Goal: Task Accomplishment & Management: Complete application form

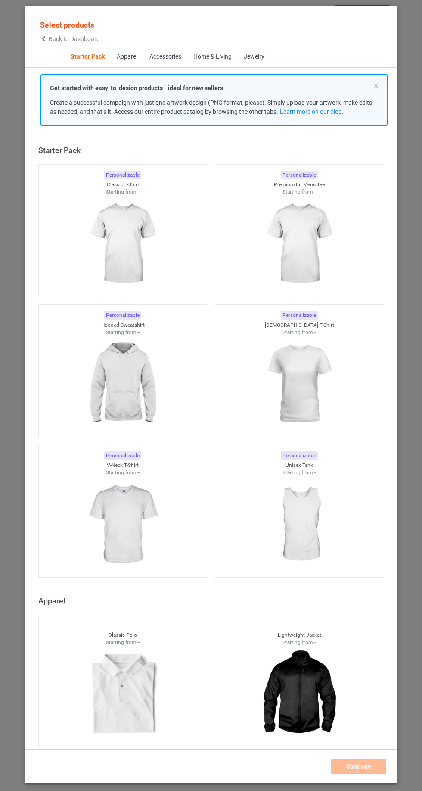
scroll to position [11, 0]
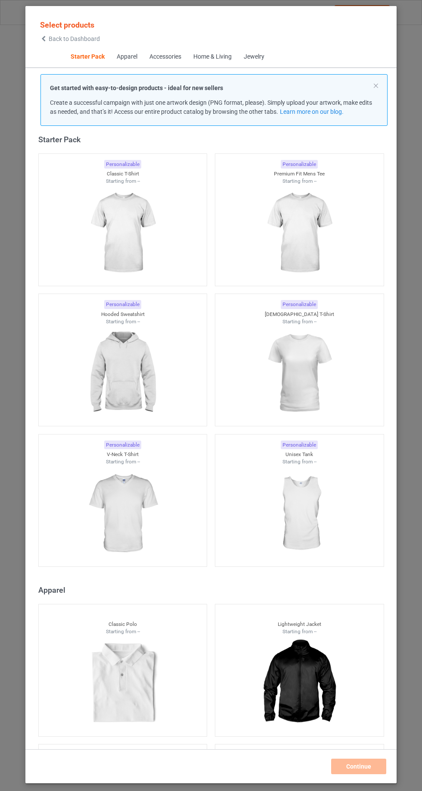
click at [44, 38] on icon at bounding box center [43, 39] width 7 height 6
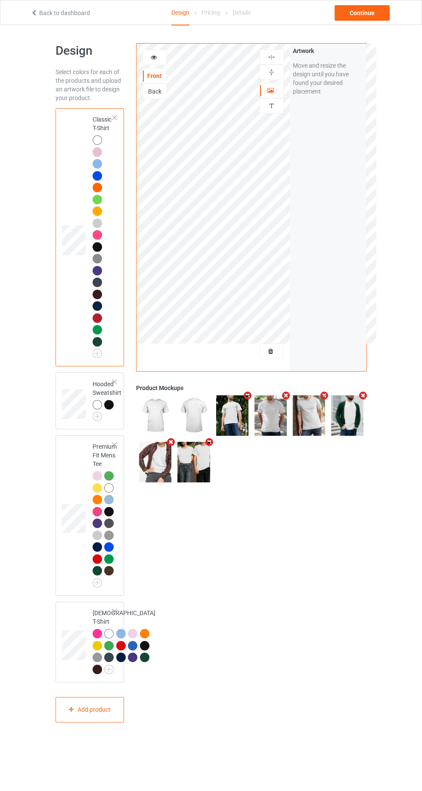
click at [261, 347] on div at bounding box center [271, 351] width 23 height 9
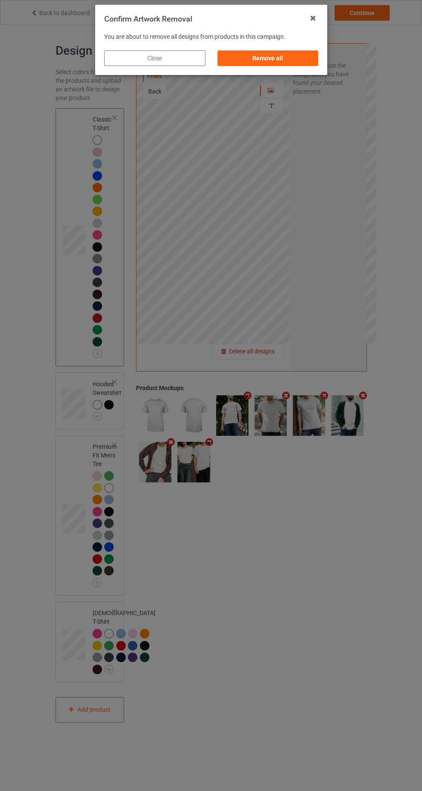
click at [169, 228] on div "Confirm Artwork Removal You are about to remove all designs from products in th…" at bounding box center [211, 395] width 422 height 791
click at [252, 54] on div "Remove all" at bounding box center [267, 58] width 101 height 16
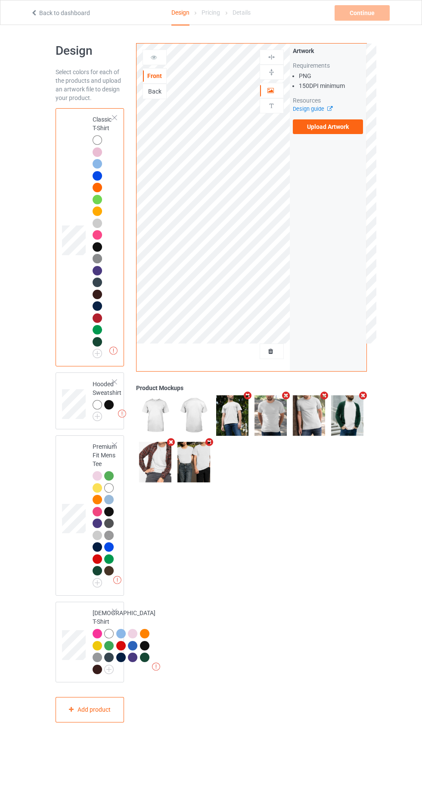
click at [300, 124] on label "Upload Artwork" at bounding box center [328, 126] width 71 height 15
click at [0, 0] on input "Upload Artwork" at bounding box center [0, 0] width 0 height 0
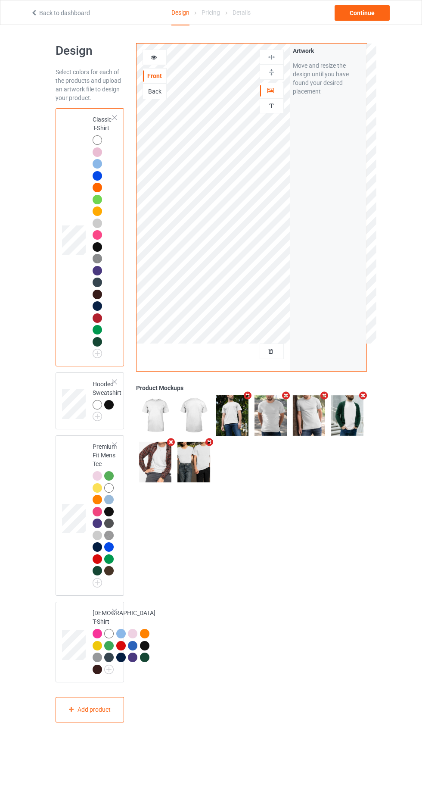
click at [154, 55] on icon at bounding box center [153, 56] width 7 height 6
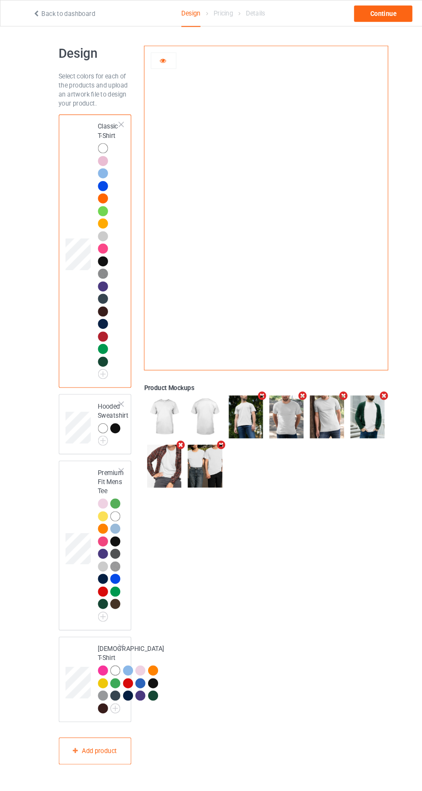
click at [257, 194] on img at bounding box center [257, 194] width 0 height 0
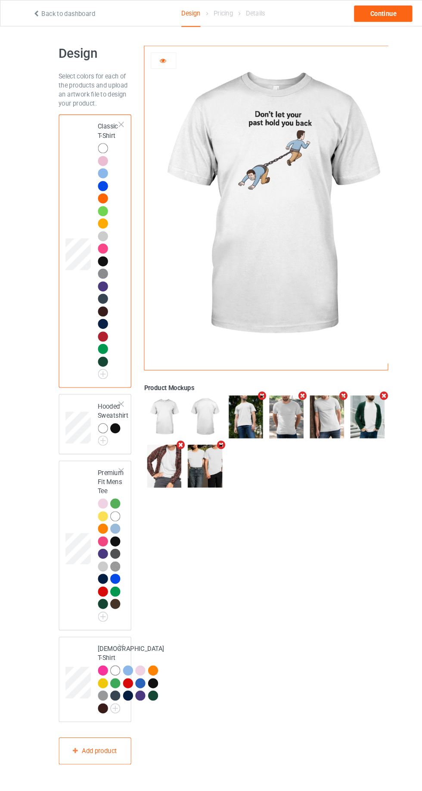
click at [263, 160] on img at bounding box center [257, 194] width 240 height 300
click at [163, 54] on div at bounding box center [154, 57] width 23 height 9
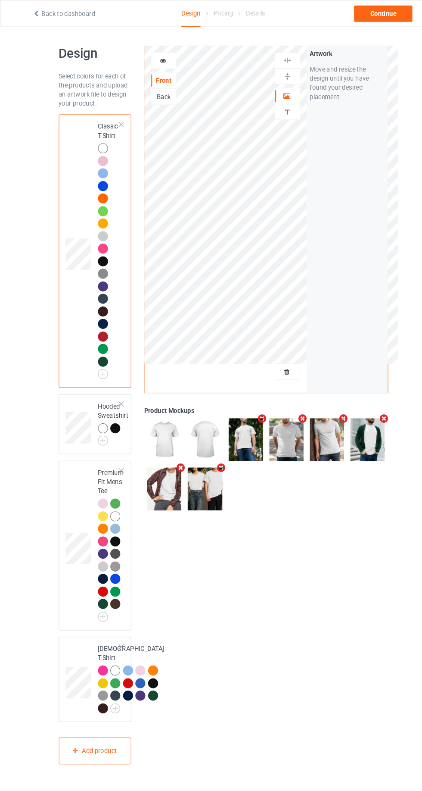
click at [280, 113] on div "Artwork Personalized text" at bounding box center [272, 83] width 24 height 67
click at [281, 113] on div "Artwork Personalized text" at bounding box center [272, 83] width 24 height 67
click at [274, 108] on img at bounding box center [272, 106] width 8 height 8
click at [275, 106] on img at bounding box center [272, 106] width 8 height 8
click at [282, 90] on div at bounding box center [271, 90] width 23 height 9
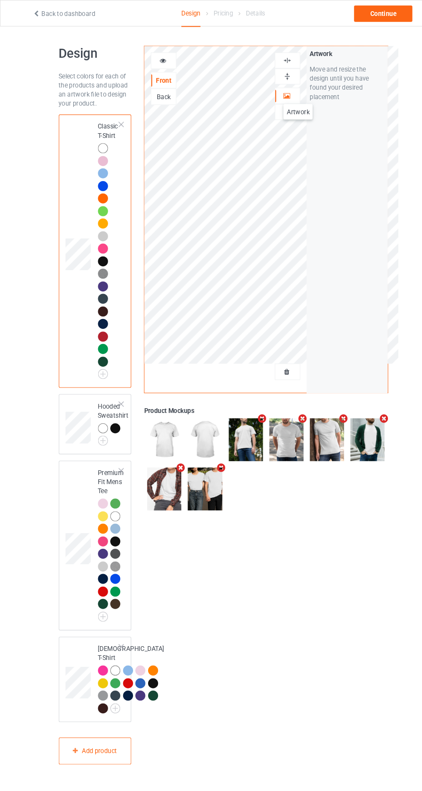
click at [280, 65] on div at bounding box center [272, 72] width 24 height 15
click at [278, 68] on div at bounding box center [271, 72] width 23 height 8
click at [276, 66] on div at bounding box center [272, 72] width 24 height 15
click at [278, 54] on div at bounding box center [271, 57] width 23 height 8
click at [279, 55] on div at bounding box center [271, 57] width 23 height 8
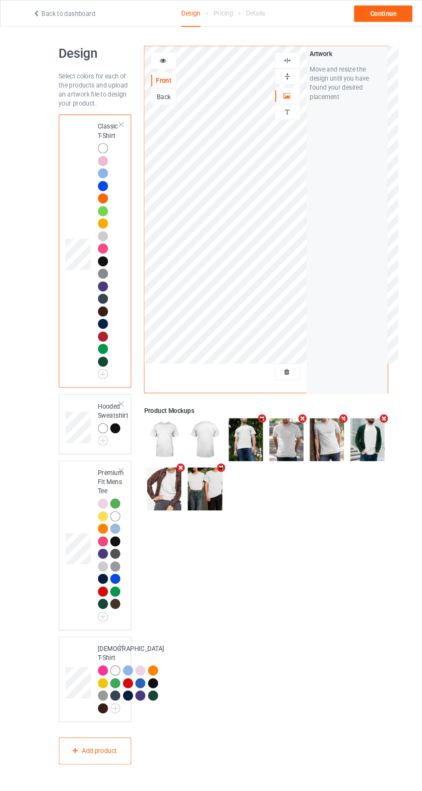
click at [282, 55] on div at bounding box center [271, 57] width 23 height 8
click at [281, 76] on div at bounding box center [272, 72] width 24 height 15
click at [275, 75] on img at bounding box center [272, 72] width 8 height 8
click at [276, 55] on div at bounding box center [271, 57] width 23 height 8
click at [157, 63] on div at bounding box center [155, 58] width 24 height 16
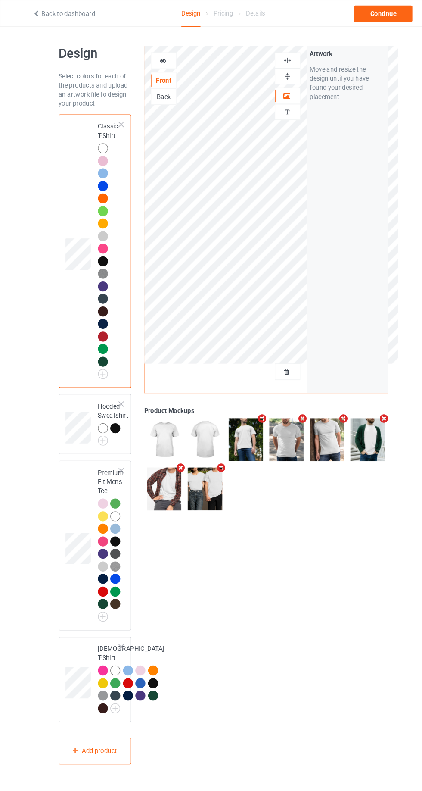
click at [158, 62] on div at bounding box center [155, 58] width 24 height 16
click at [154, 56] on icon at bounding box center [153, 56] width 7 height 6
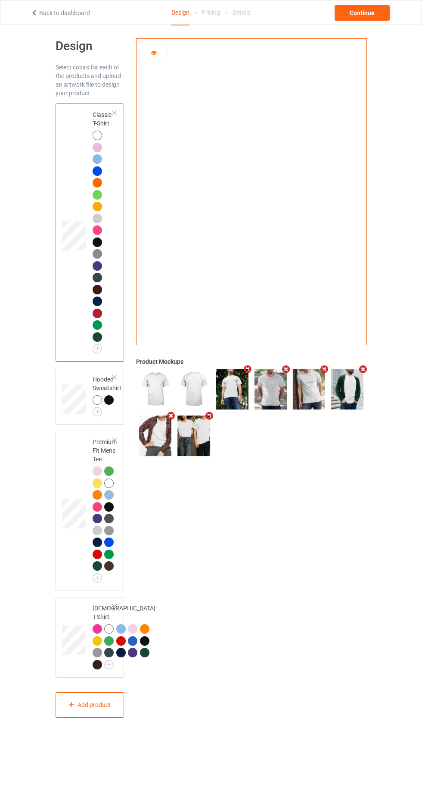
scroll to position [12, 0]
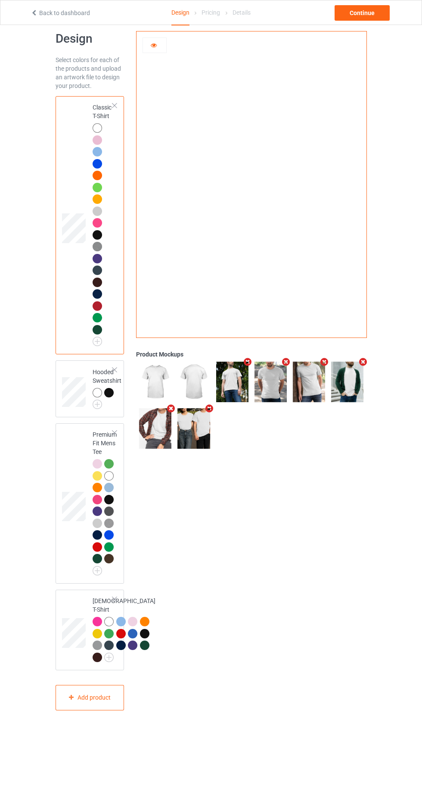
click at [0, 0] on img at bounding box center [0, 0] width 0 height 0
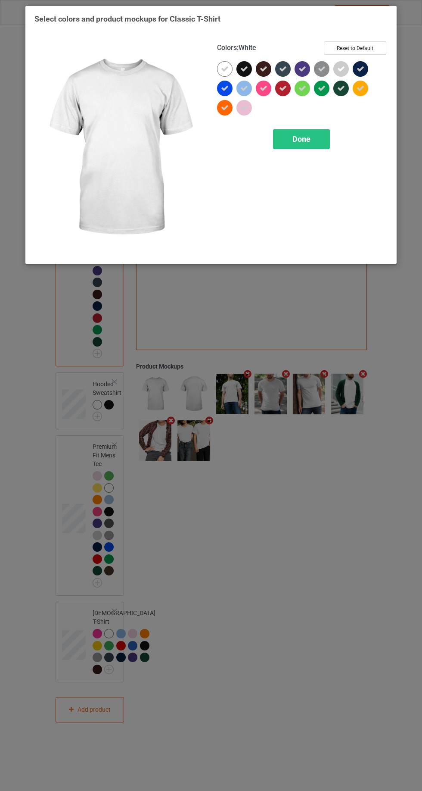
click at [264, 69] on icon at bounding box center [264, 69] width 8 height 8
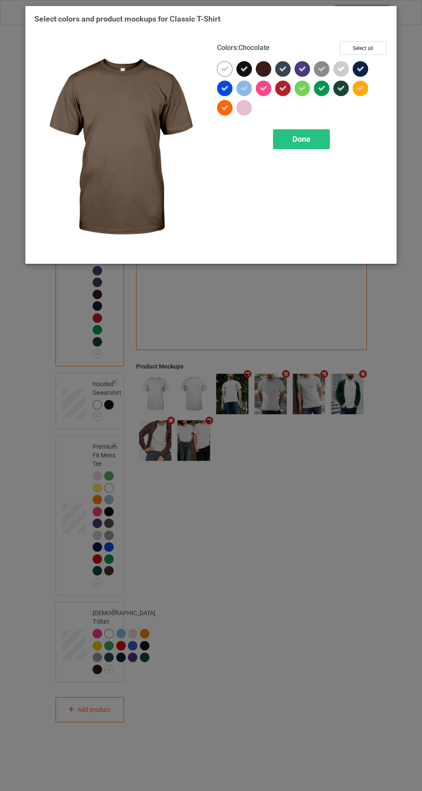
click at [244, 69] on icon at bounding box center [245, 69] width 8 height 8
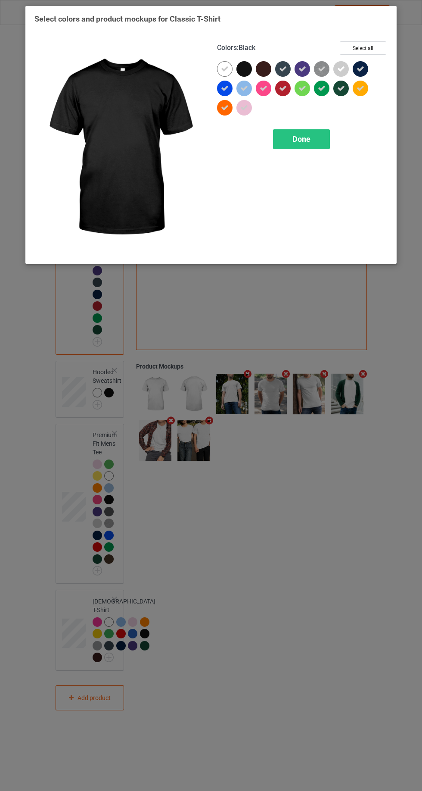
click at [283, 69] on icon at bounding box center [283, 69] width 8 height 8
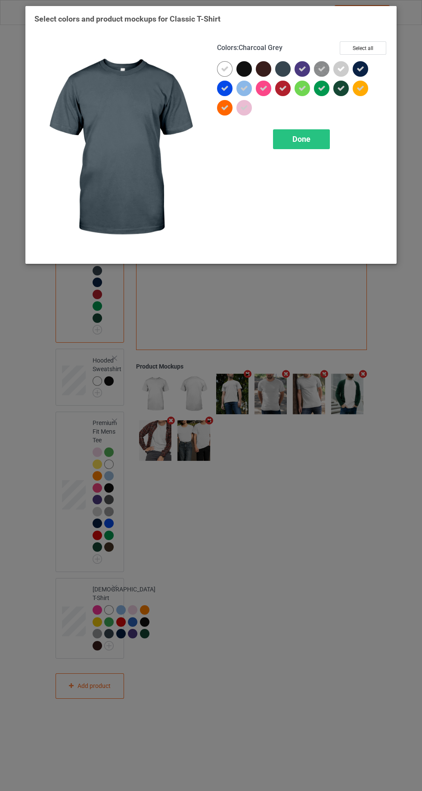
click at [341, 91] on icon at bounding box center [342, 88] width 8 height 8
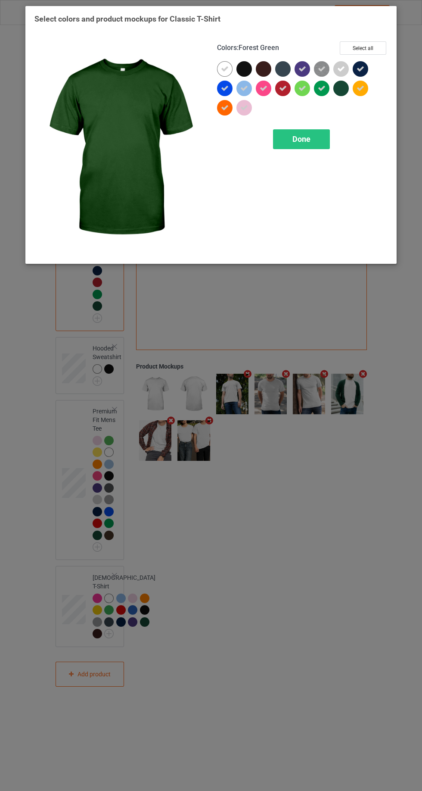
click at [361, 69] on icon at bounding box center [361, 69] width 8 height 8
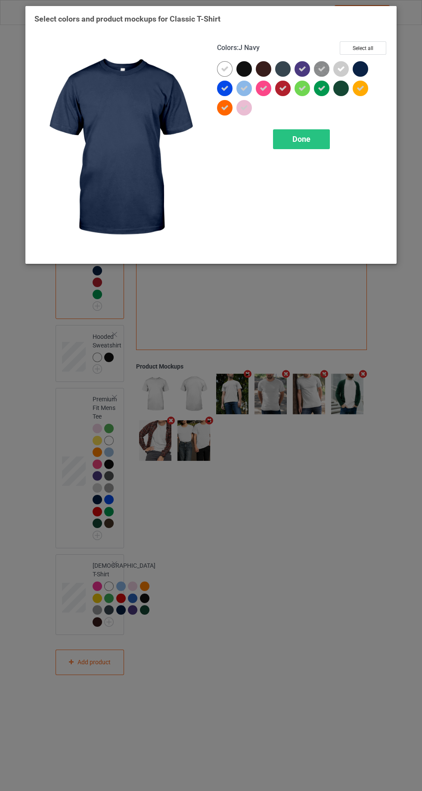
click at [304, 66] on icon at bounding box center [303, 69] width 8 height 8
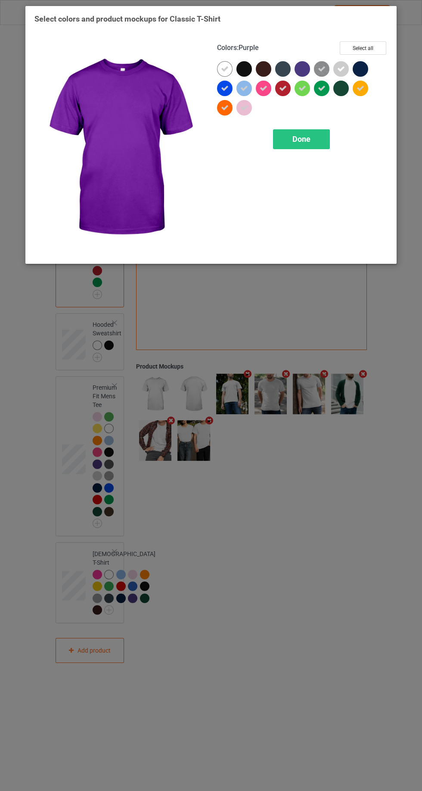
click at [322, 90] on icon at bounding box center [322, 88] width 8 height 8
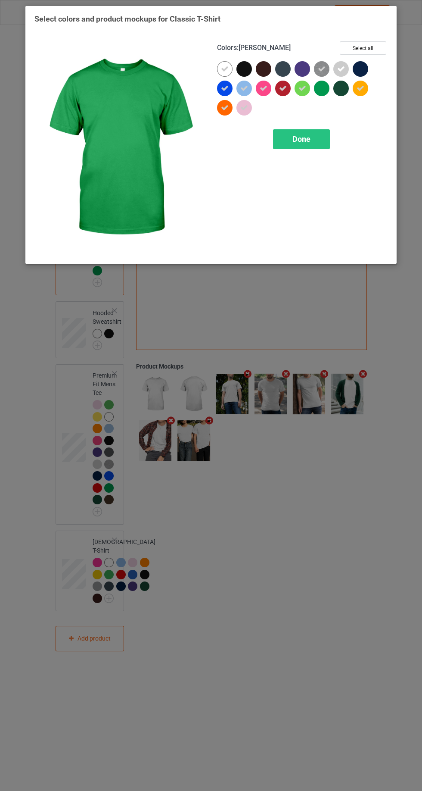
click at [317, 137] on div "Done" at bounding box center [301, 139] width 57 height 20
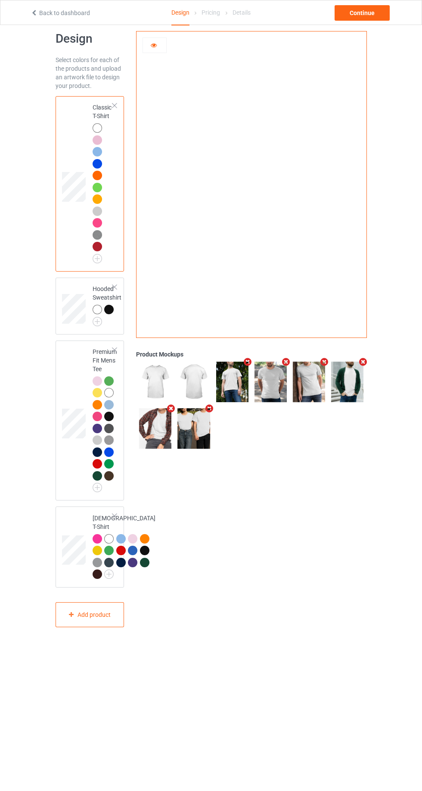
click at [101, 176] on div at bounding box center [97, 175] width 9 height 9
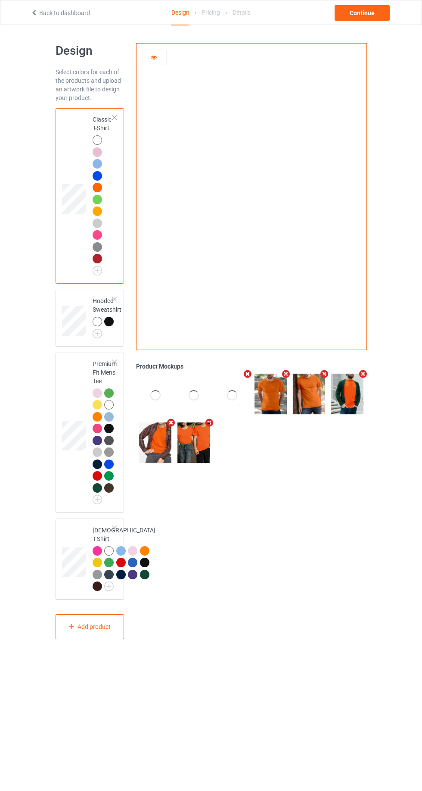
click at [107, 354] on div "Premium Fit Mens Tee" at bounding box center [90, 433] width 69 height 160
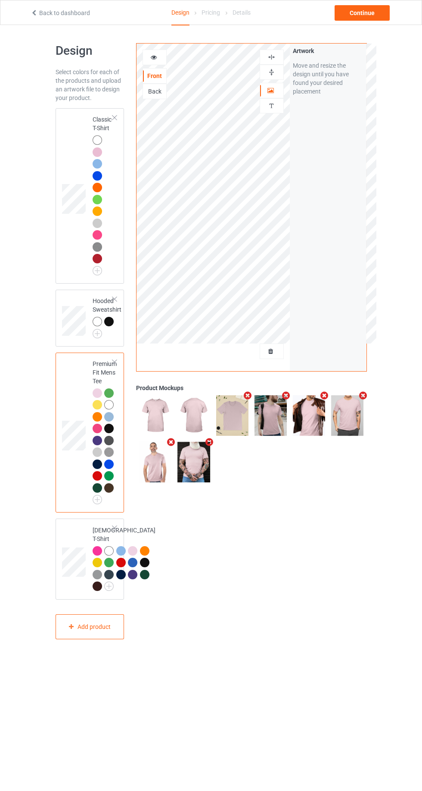
click at [0, 0] on img at bounding box center [0, 0] width 0 height 0
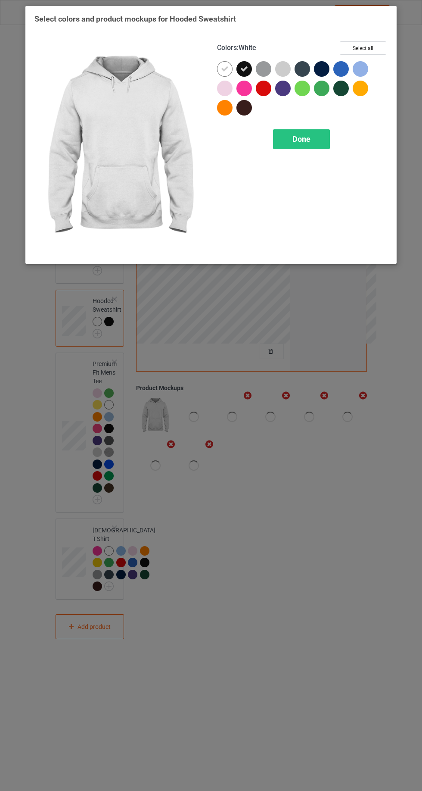
click at [75, 325] on div "Select colors and product mockups for Hooded Sweatshirt Colors : White Select a…" at bounding box center [211, 395] width 422 height 791
click at [244, 69] on icon at bounding box center [245, 69] width 8 height 8
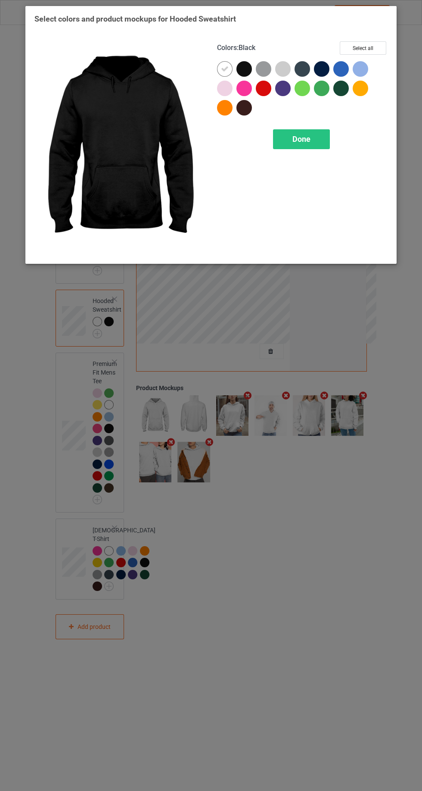
click at [354, 76] on div at bounding box center [362, 70] width 19 height 19
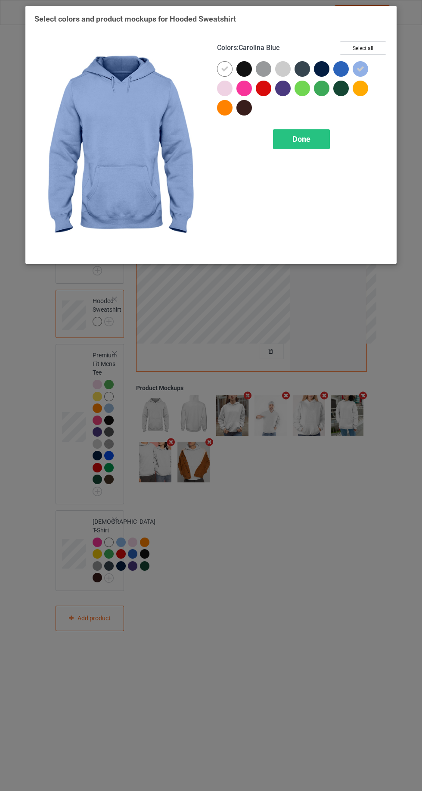
click at [359, 99] on div at bounding box center [362, 90] width 19 height 19
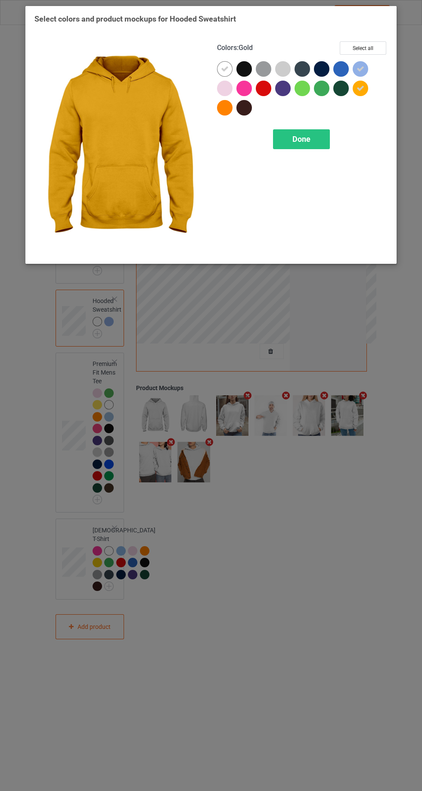
click at [231, 115] on div at bounding box center [226, 109] width 19 height 19
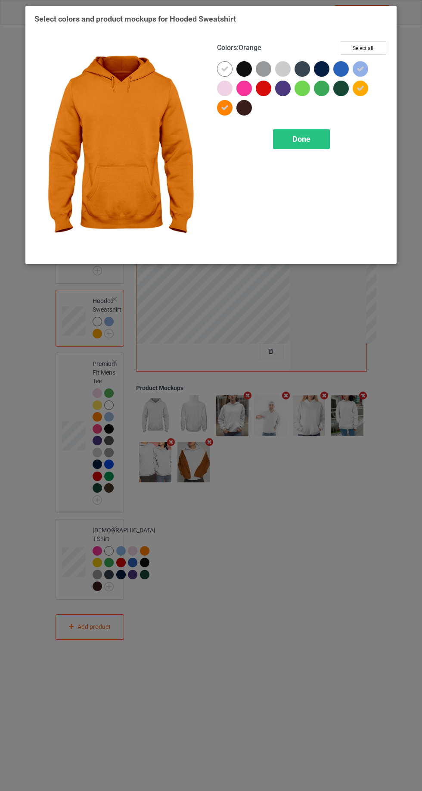
click at [301, 137] on span "Done" at bounding box center [302, 139] width 18 height 9
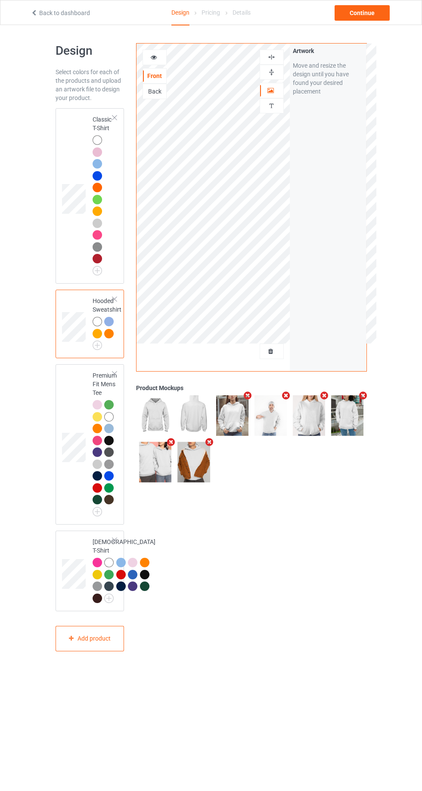
click at [165, 61] on div at bounding box center [154, 57] width 23 height 9
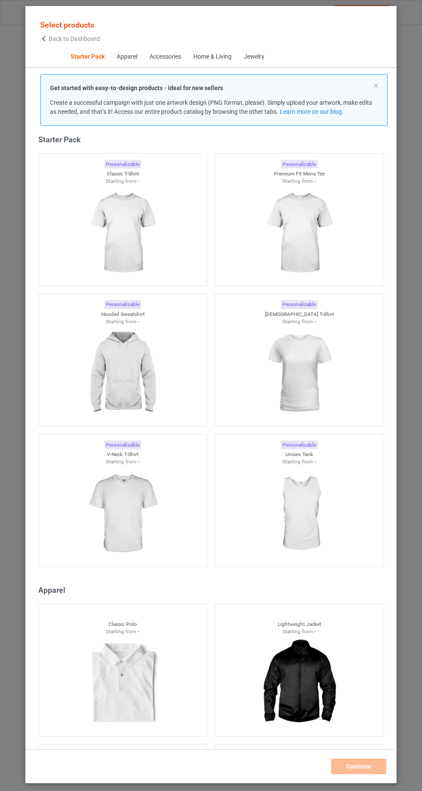
click at [59, 41] on span "Back to Dashboard" at bounding box center [74, 38] width 51 height 7
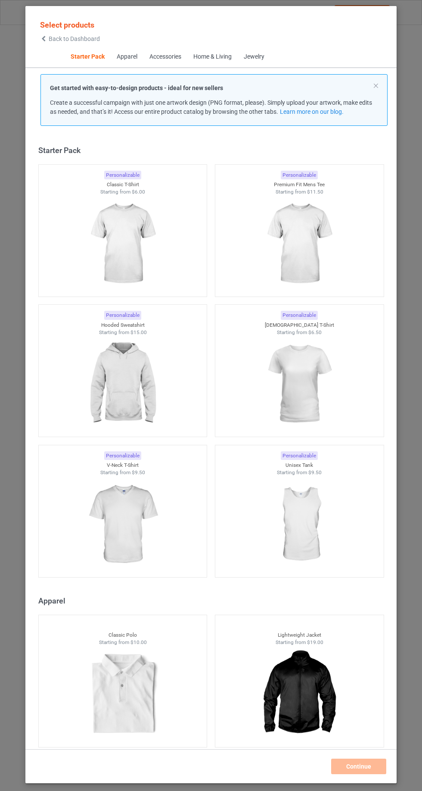
click at [44, 37] on icon at bounding box center [43, 39] width 7 height 6
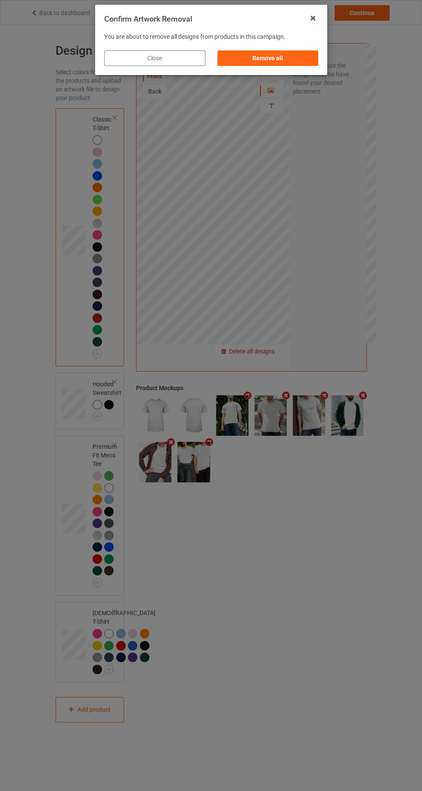
click at [296, 61] on div "Remove all" at bounding box center [267, 58] width 101 height 16
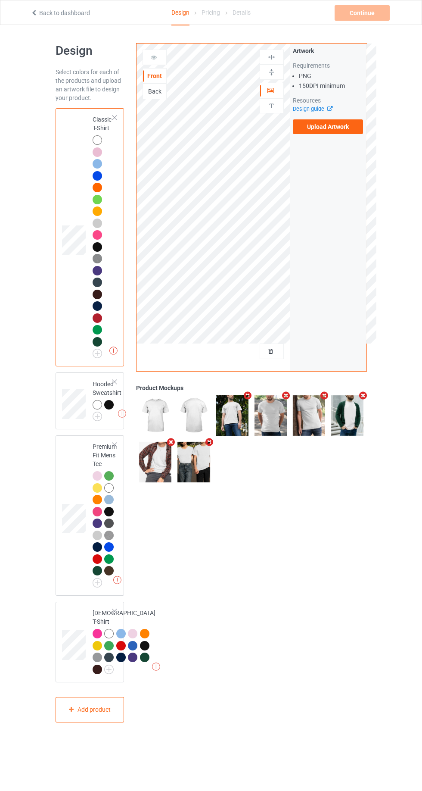
click at [0, 0] on img at bounding box center [0, 0] width 0 height 0
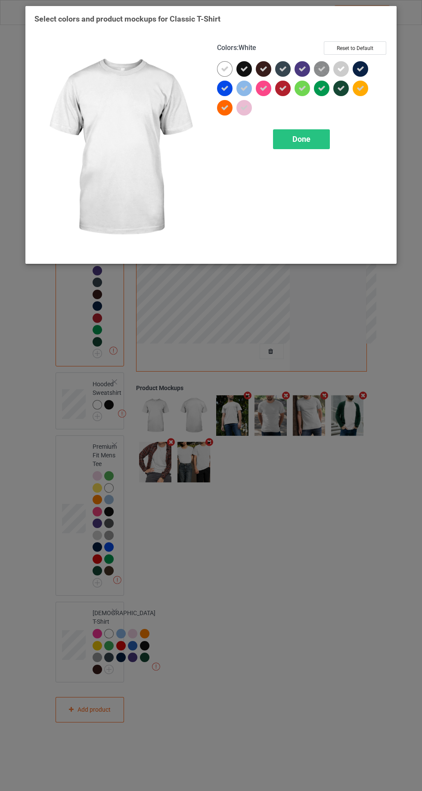
click at [244, 69] on icon at bounding box center [245, 69] width 8 height 8
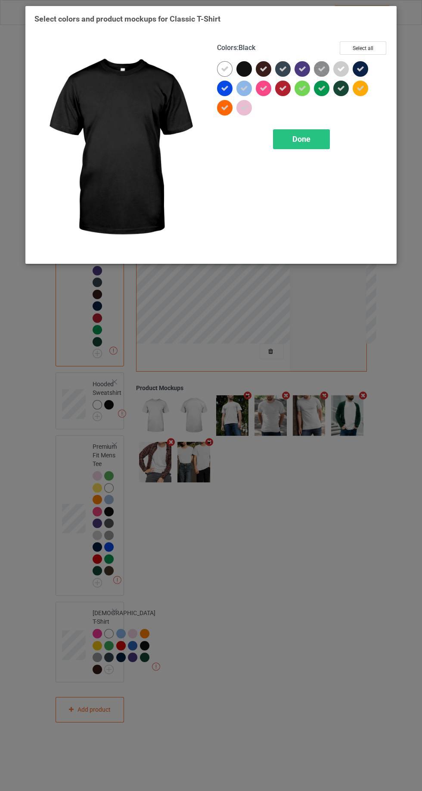
click at [265, 72] on icon at bounding box center [264, 69] width 8 height 8
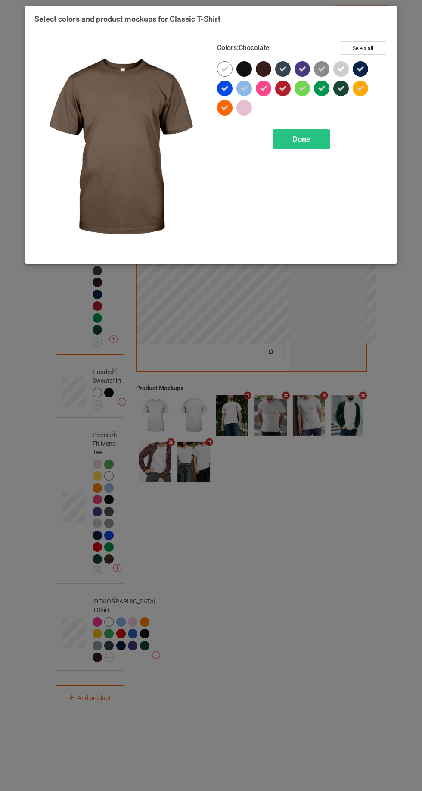
click at [283, 69] on icon at bounding box center [283, 69] width 8 height 8
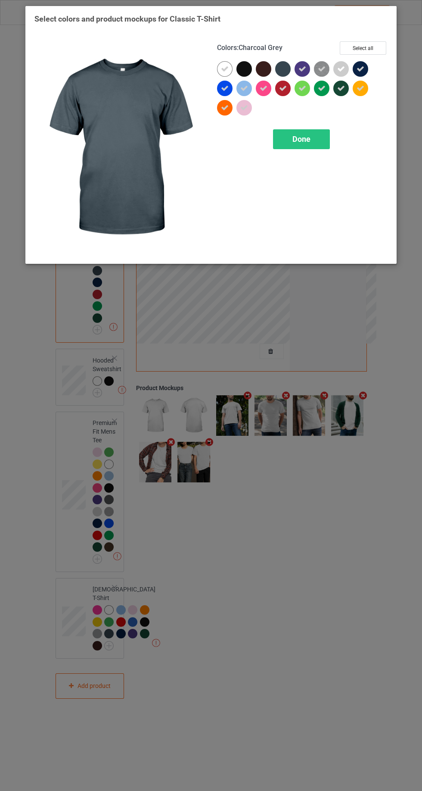
click at [305, 69] on icon at bounding box center [303, 69] width 8 height 8
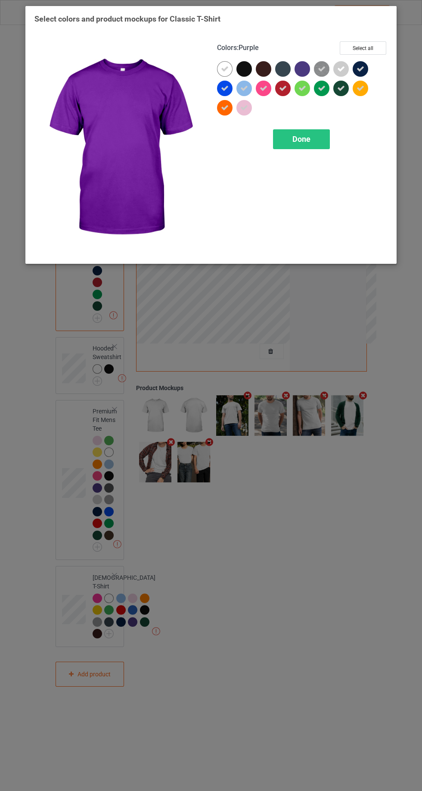
click at [361, 68] on icon at bounding box center [361, 69] width 8 height 8
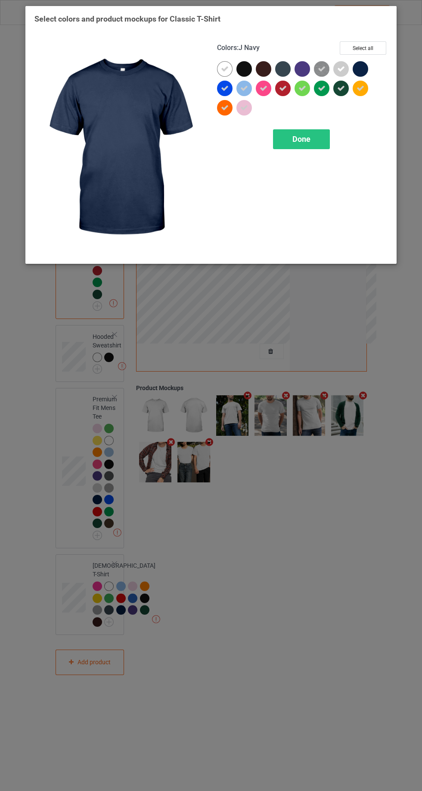
click at [341, 88] on icon at bounding box center [342, 88] width 8 height 8
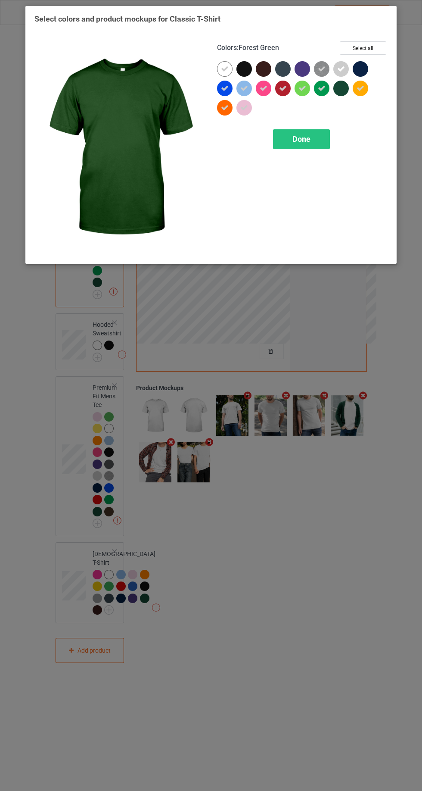
click at [335, 82] on div at bounding box center [343, 90] width 19 height 19
click at [343, 91] on icon at bounding box center [342, 88] width 8 height 8
click at [324, 95] on div at bounding box center [322, 89] width 16 height 16
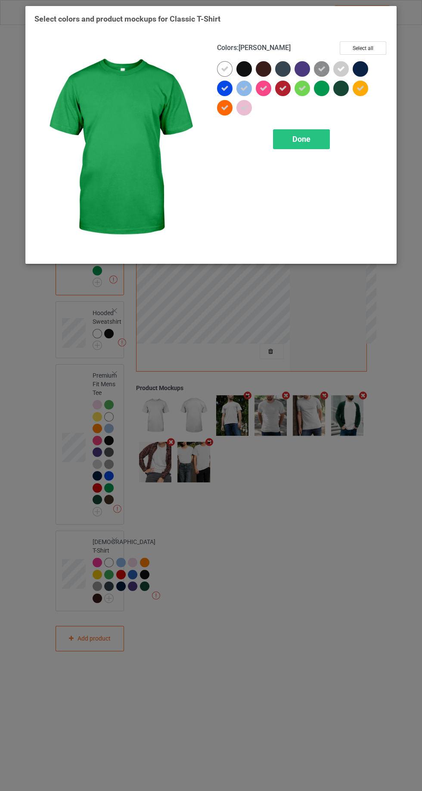
click at [225, 88] on icon at bounding box center [225, 88] width 8 height 8
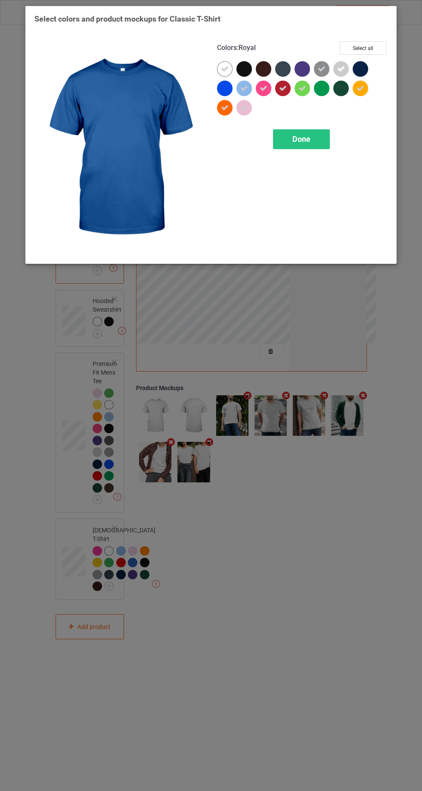
click at [289, 147] on div "Done" at bounding box center [301, 139] width 57 height 20
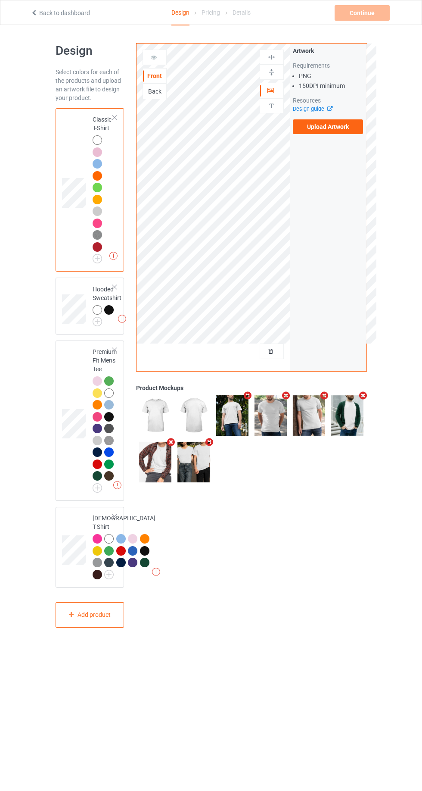
click at [332, 129] on label "Upload Artwork" at bounding box center [328, 126] width 71 height 15
click at [0, 0] on input "Upload Artwork" at bounding box center [0, 0] width 0 height 0
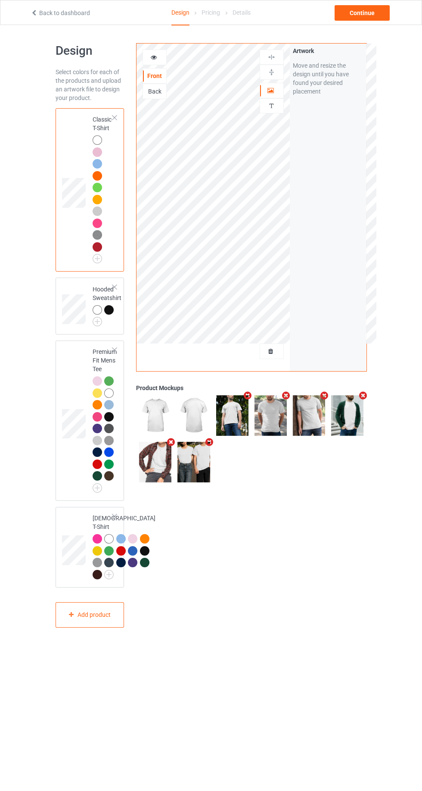
click at [275, 102] on img at bounding box center [272, 106] width 8 height 8
click at [279, 85] on div "Artwork" at bounding box center [272, 91] width 24 height 16
click at [272, 103] on img at bounding box center [272, 106] width 8 height 8
click at [273, 96] on div "Artwork" at bounding box center [272, 91] width 24 height 16
click at [278, 92] on div at bounding box center [271, 90] width 23 height 9
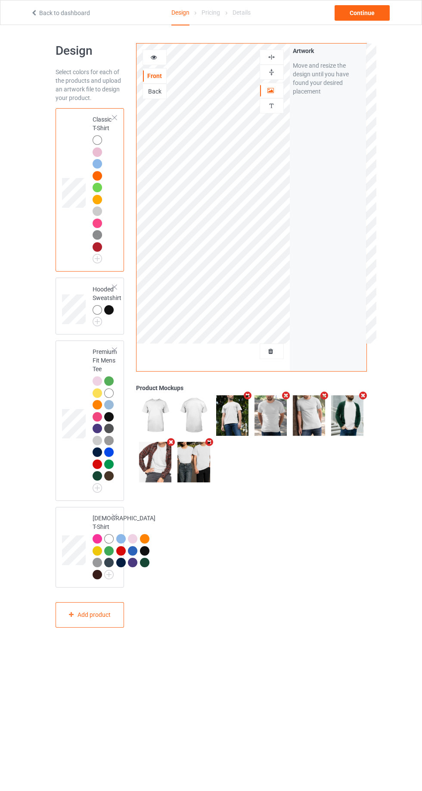
click at [280, 70] on div at bounding box center [271, 72] width 23 height 8
click at [275, 57] on img at bounding box center [272, 57] width 8 height 8
click at [278, 65] on div at bounding box center [272, 72] width 24 height 15
click at [283, 51] on div at bounding box center [272, 57] width 24 height 15
click at [274, 59] on img at bounding box center [272, 57] width 8 height 8
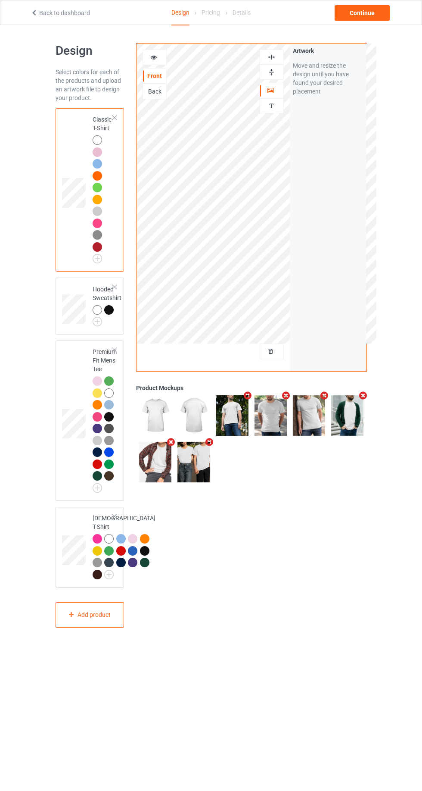
click at [269, 77] on div at bounding box center [272, 72] width 24 height 15
click at [154, 56] on icon at bounding box center [153, 56] width 7 height 6
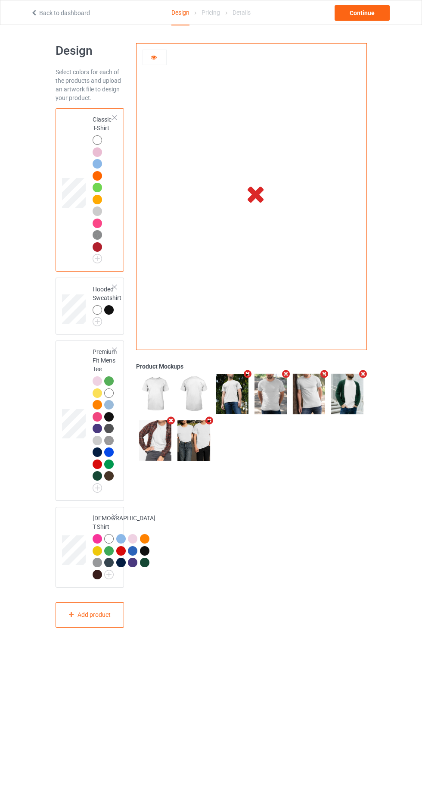
click at [247, 211] on td at bounding box center [257, 194] width 240 height 300
click at [155, 60] on div at bounding box center [154, 57] width 23 height 9
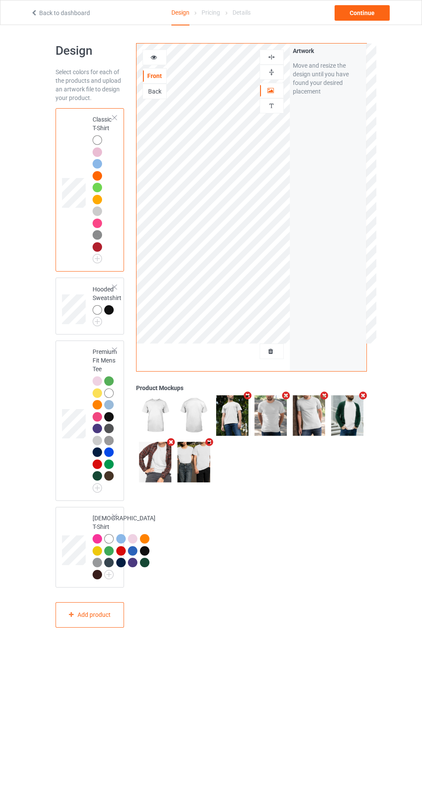
click at [154, 55] on icon at bounding box center [153, 56] width 7 height 6
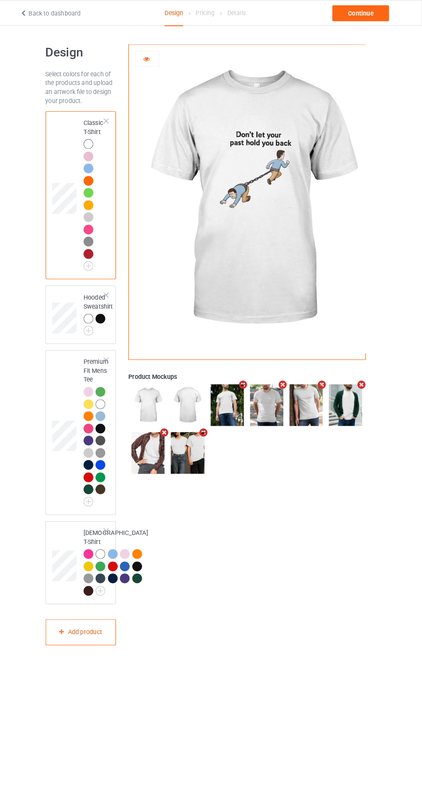
click at [154, 57] on icon at bounding box center [153, 56] width 7 height 6
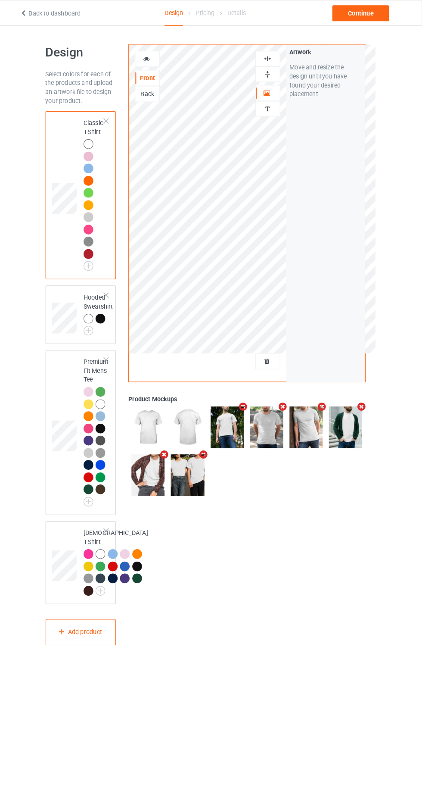
click at [272, 72] on img at bounding box center [272, 72] width 8 height 8
click at [275, 66] on div at bounding box center [272, 72] width 24 height 15
click at [271, 59] on img at bounding box center [272, 57] width 8 height 8
click at [265, 80] on div "Artwork Personalized text" at bounding box center [272, 83] width 24 height 67
click at [274, 79] on div "Artwork Personalized text" at bounding box center [272, 83] width 24 height 67
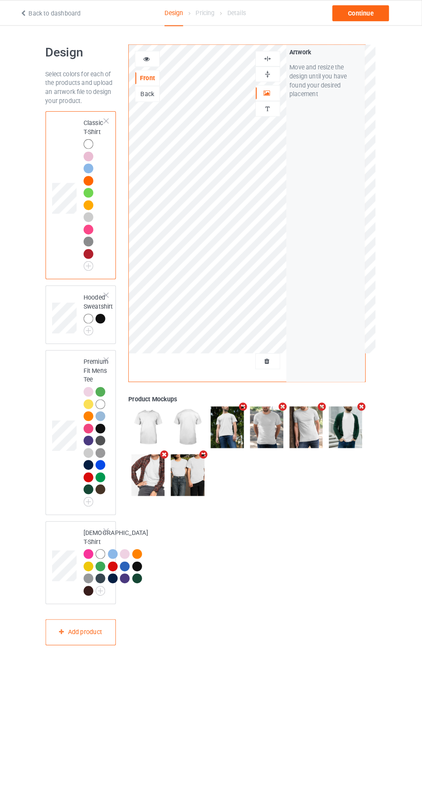
click at [281, 83] on div "Artwork" at bounding box center [272, 91] width 24 height 16
click at [267, 81] on div "Artwork Personalized text" at bounding box center [272, 83] width 24 height 67
click at [272, 72] on img at bounding box center [272, 72] width 8 height 8
click at [274, 72] on img at bounding box center [272, 72] width 8 height 8
click at [271, 88] on icon at bounding box center [271, 89] width 7 height 6
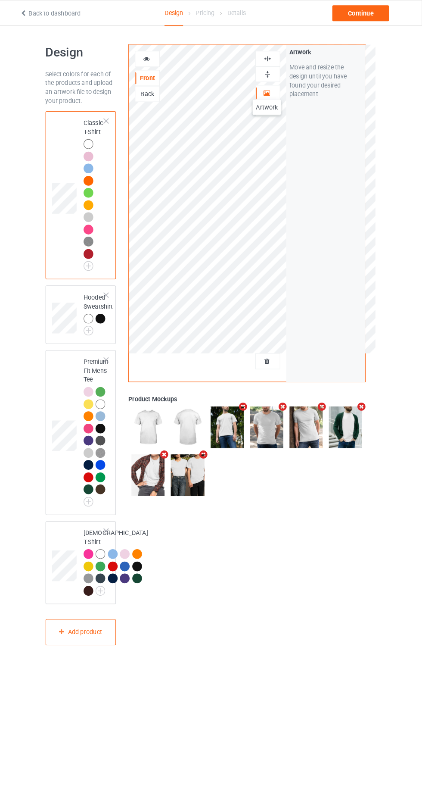
click at [272, 72] on img at bounding box center [272, 72] width 8 height 8
click at [276, 61] on div at bounding box center [271, 57] width 23 height 8
click at [269, 83] on div "Artwork" at bounding box center [272, 91] width 24 height 16
click at [282, 71] on div at bounding box center [271, 72] width 23 height 8
click at [147, 61] on div at bounding box center [154, 57] width 23 height 9
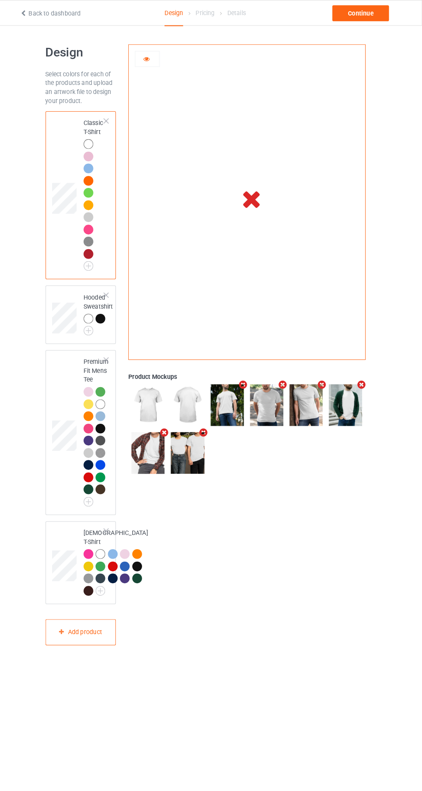
click at [312, 269] on td at bounding box center [257, 194] width 240 height 300
click at [156, 57] on icon at bounding box center [153, 56] width 7 height 6
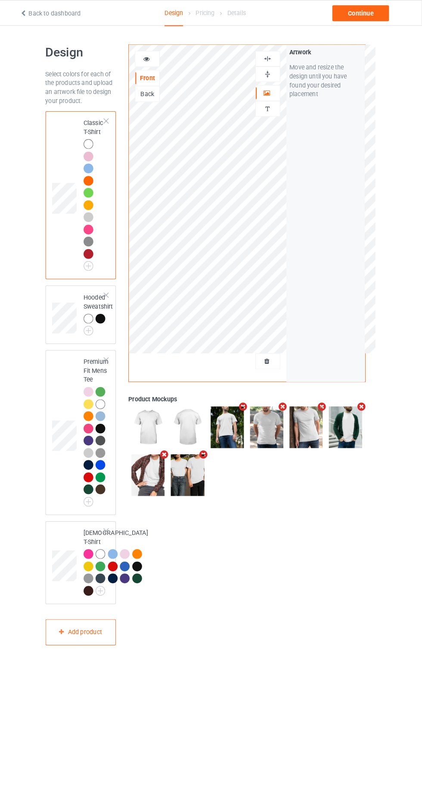
click at [275, 75] on img at bounding box center [272, 72] width 8 height 8
click at [272, 56] on img at bounding box center [272, 57] width 8 height 8
click at [341, 181] on div "Artwork Move and resize the design until you have found your desired placement" at bounding box center [328, 208] width 77 height 328
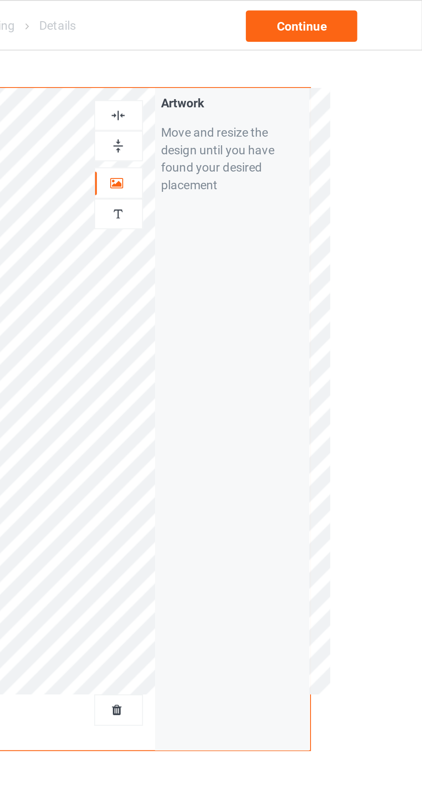
click at [272, 86] on icon at bounding box center [271, 89] width 7 height 6
click at [272, 59] on img at bounding box center [272, 57] width 8 height 8
click at [274, 73] on img at bounding box center [272, 72] width 8 height 8
click at [276, 72] on div at bounding box center [271, 72] width 23 height 8
click at [274, 58] on img at bounding box center [272, 57] width 8 height 8
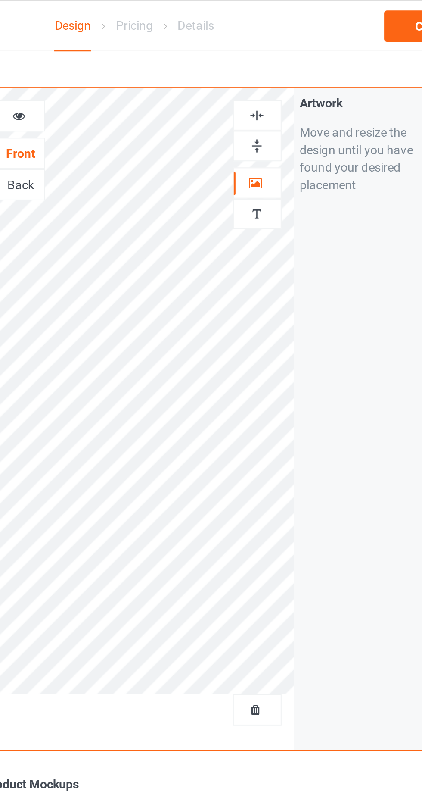
click at [159, 59] on div at bounding box center [154, 57] width 23 height 9
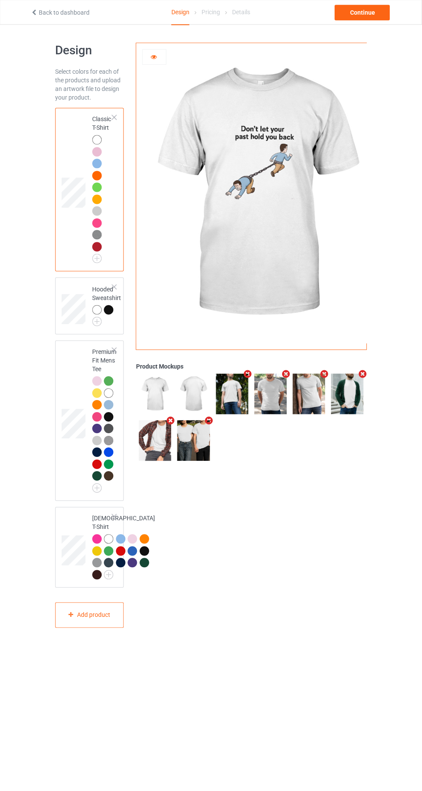
click at [99, 224] on div at bounding box center [97, 223] width 9 height 9
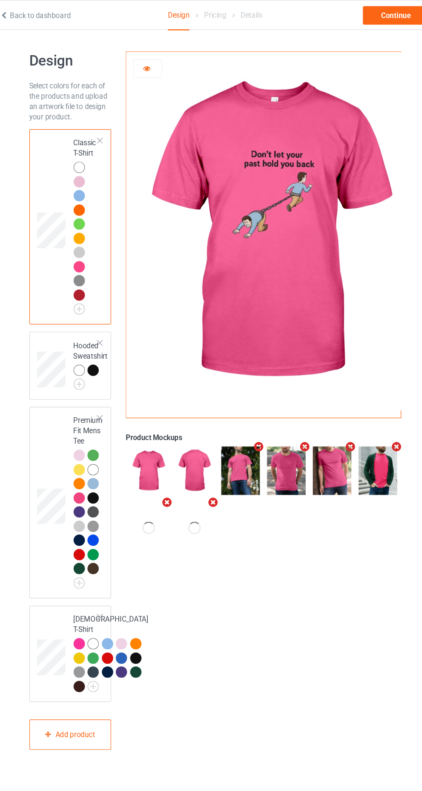
click at [0, 0] on img at bounding box center [0, 0] width 0 height 0
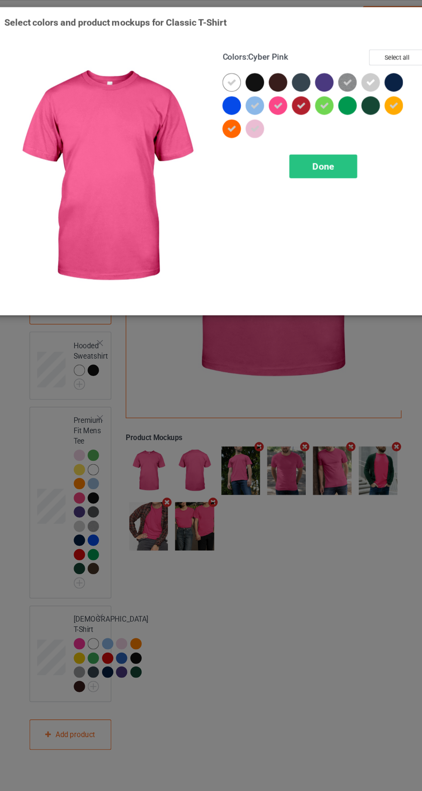
click at [312, 139] on div "Done" at bounding box center [301, 139] width 57 height 20
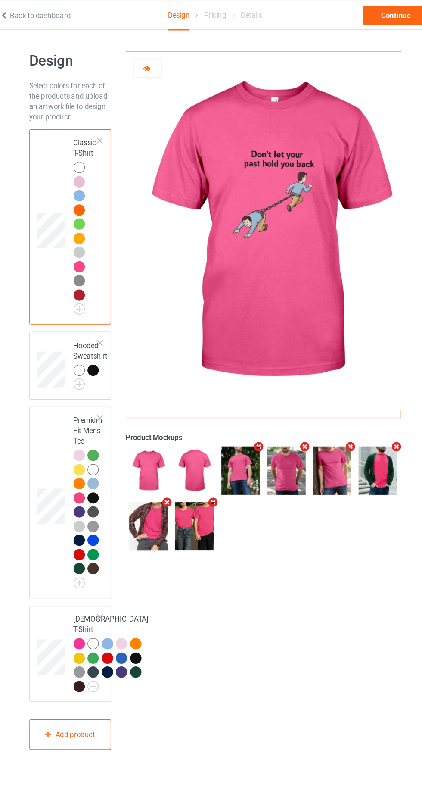
click at [103, 210] on div at bounding box center [99, 212] width 12 height 12
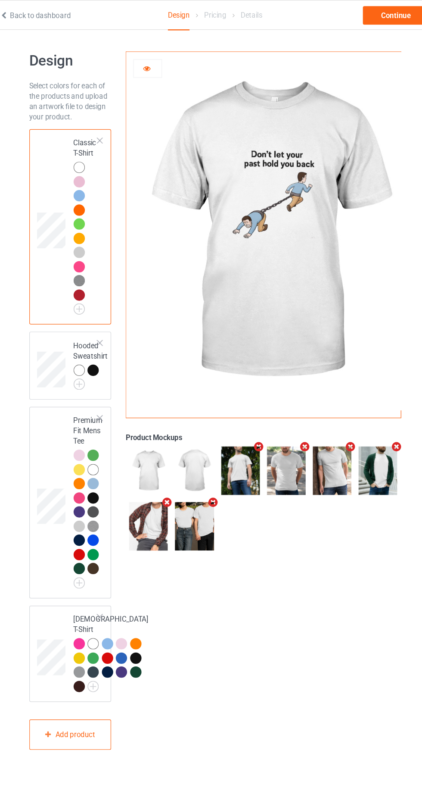
click at [0, 0] on img at bounding box center [0, 0] width 0 height 0
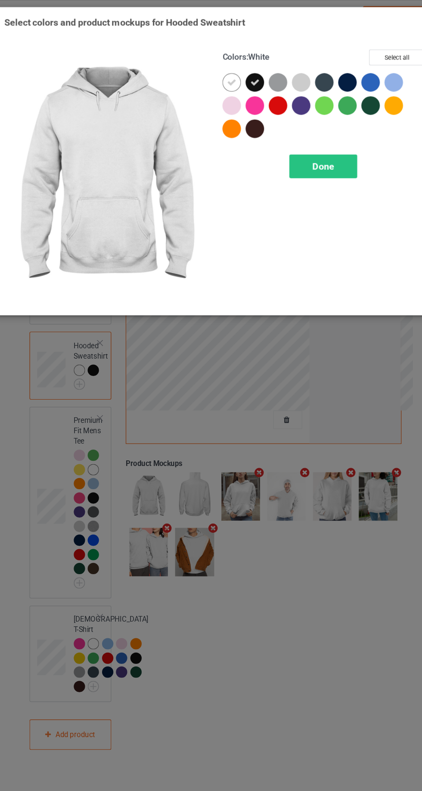
click at [242, 71] on icon at bounding box center [245, 69] width 8 height 8
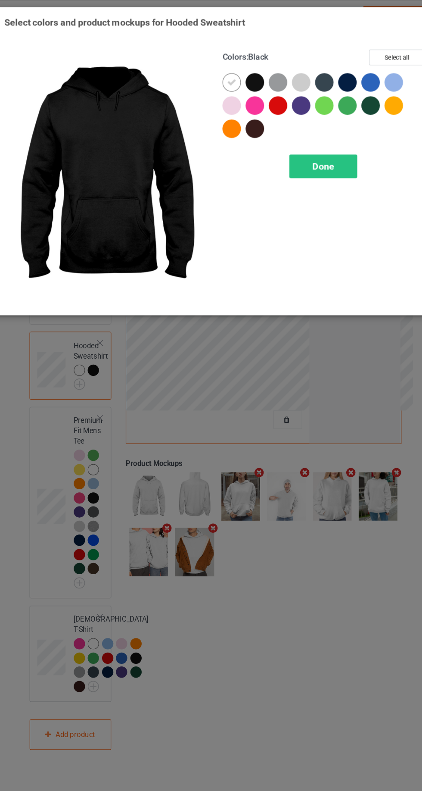
click at [304, 145] on div "Done" at bounding box center [301, 139] width 57 height 20
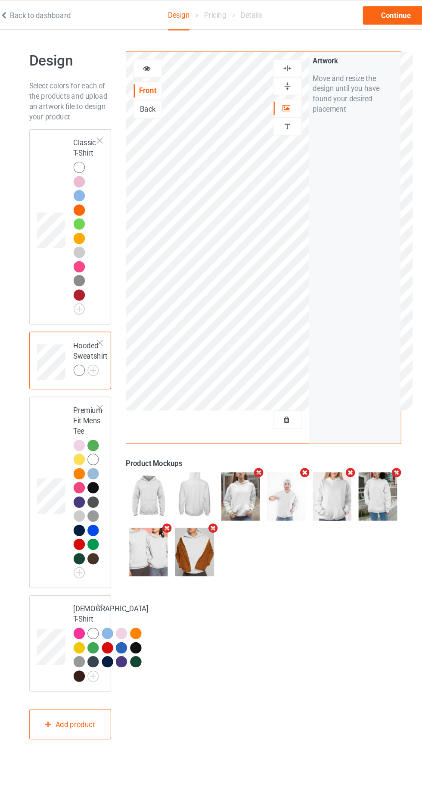
click at [0, 0] on img at bounding box center [0, 0] width 0 height 0
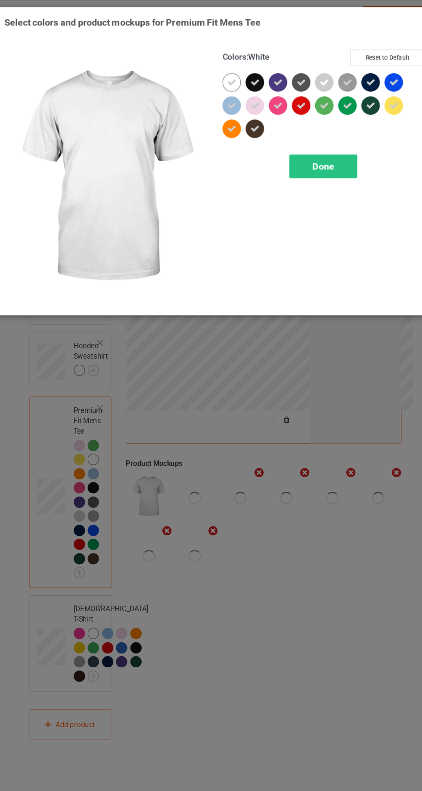
click at [253, 72] on div at bounding box center [246, 70] width 19 height 19
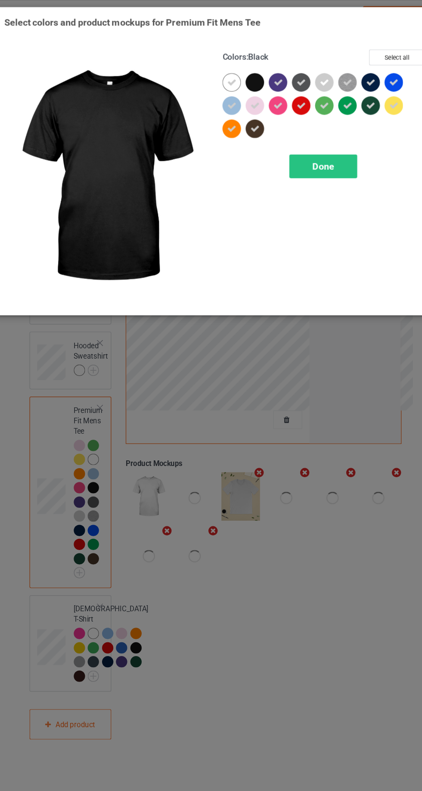
click at [267, 72] on icon at bounding box center [264, 69] width 8 height 8
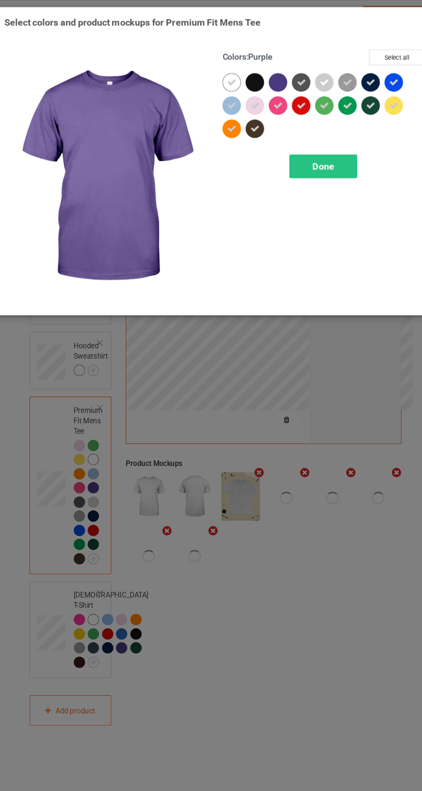
click at [283, 69] on icon at bounding box center [283, 69] width 8 height 8
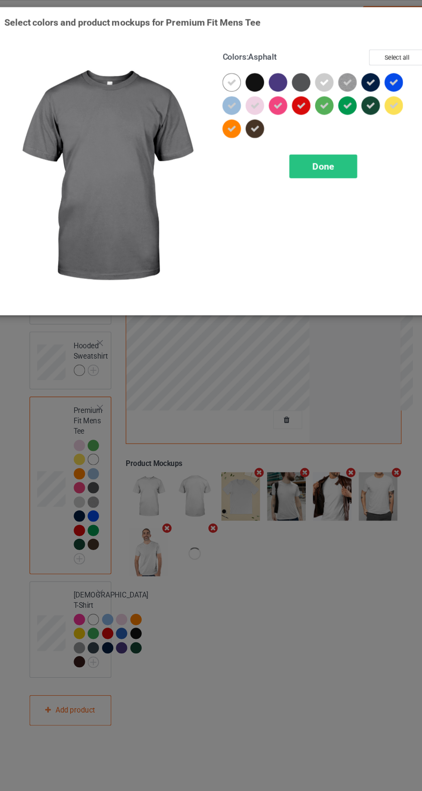
click at [340, 70] on icon at bounding box center [342, 69] width 8 height 8
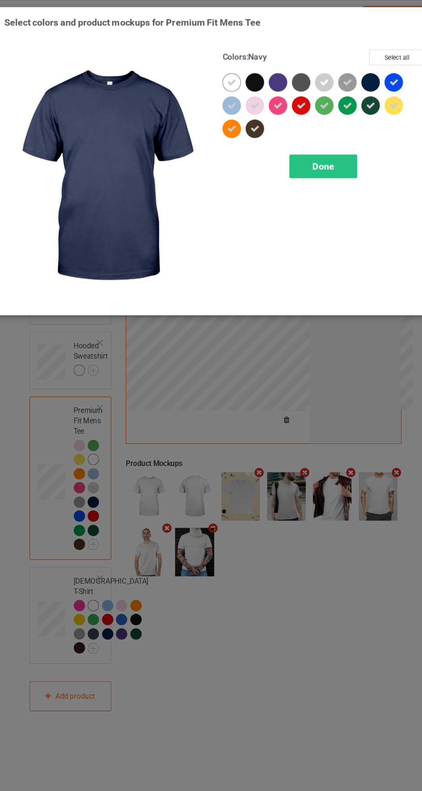
click at [341, 88] on icon at bounding box center [342, 88] width 8 height 8
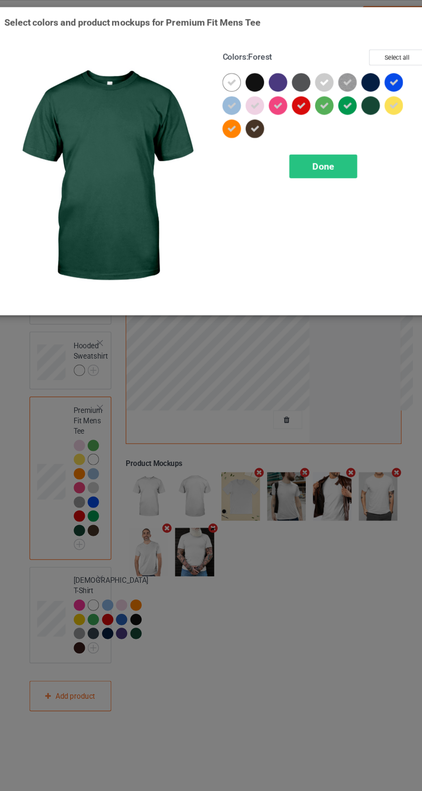
click at [361, 71] on icon at bounding box center [361, 69] width 8 height 8
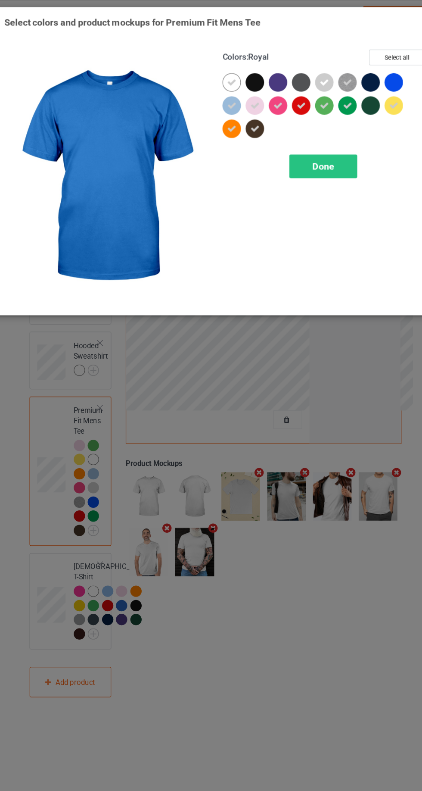
click at [244, 107] on icon at bounding box center [245, 108] width 8 height 8
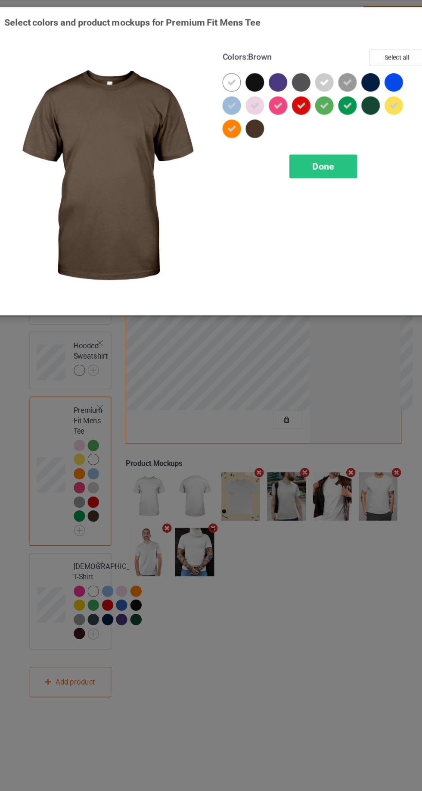
click at [323, 95] on div at bounding box center [322, 89] width 16 height 16
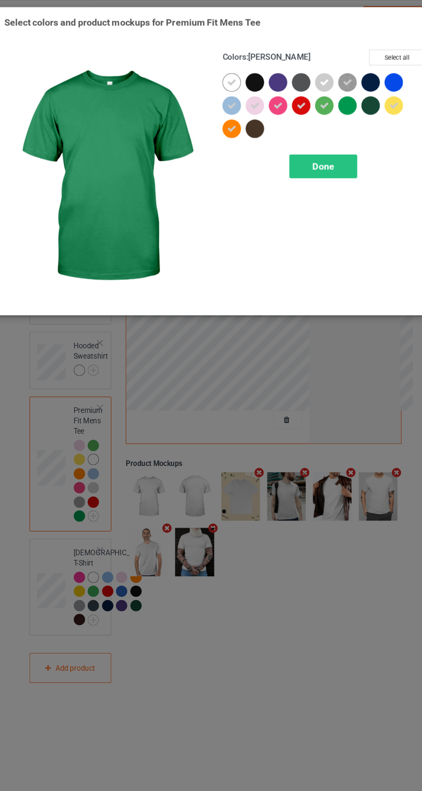
click at [301, 90] on icon at bounding box center [303, 88] width 8 height 8
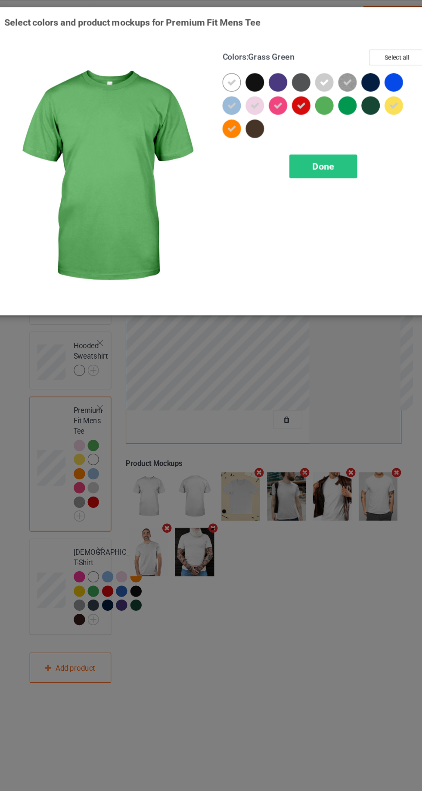
click at [316, 97] on div at bounding box center [323, 90] width 19 height 19
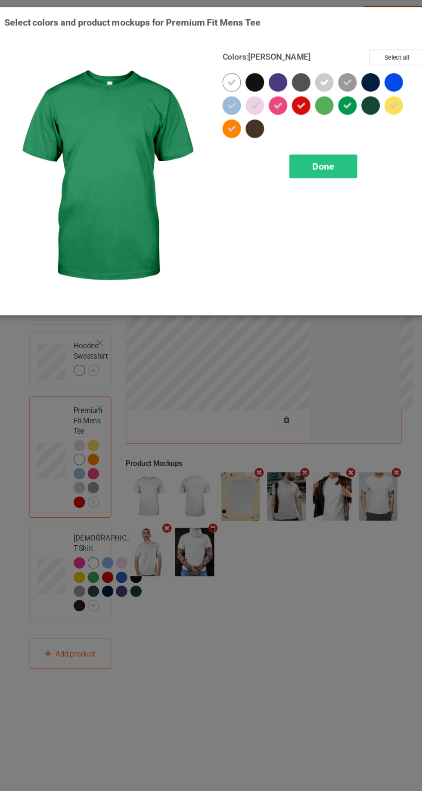
click at [295, 94] on div at bounding box center [304, 90] width 19 height 19
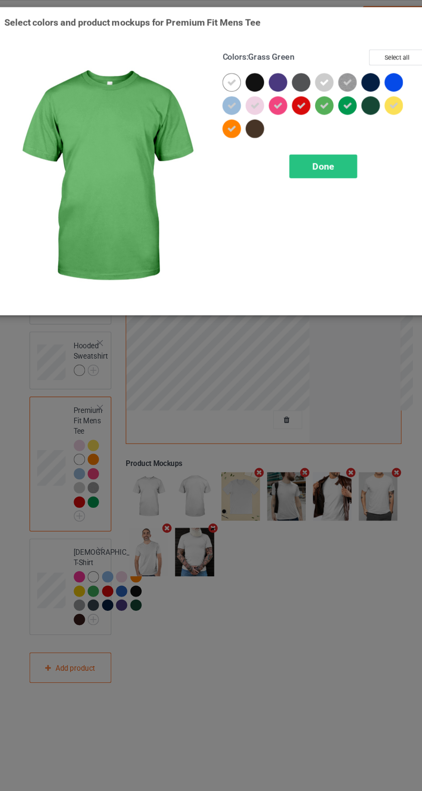
click at [311, 92] on div at bounding box center [304, 90] width 19 height 19
click at [303, 146] on div "Done" at bounding box center [301, 139] width 57 height 20
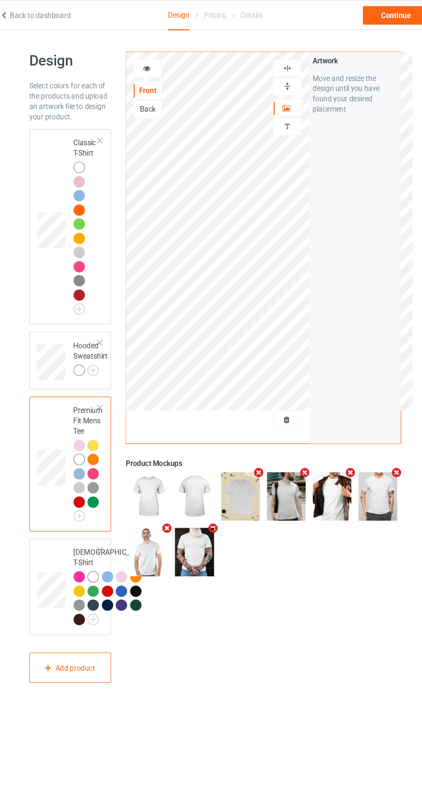
click at [0, 0] on img at bounding box center [0, 0] width 0 height 0
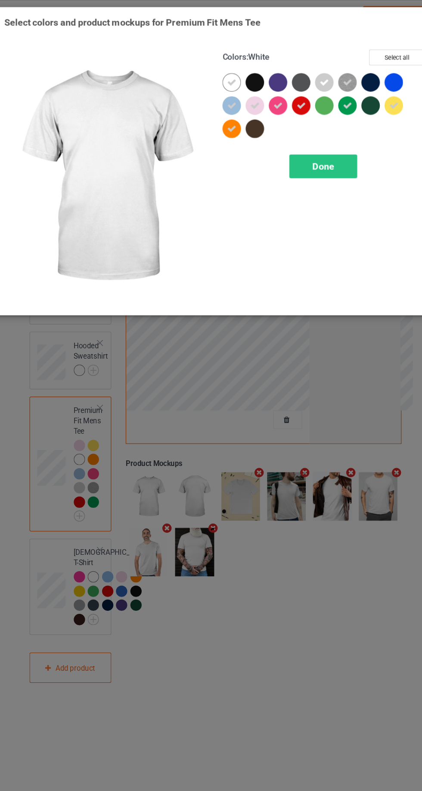
click at [322, 88] on icon at bounding box center [322, 88] width 8 height 8
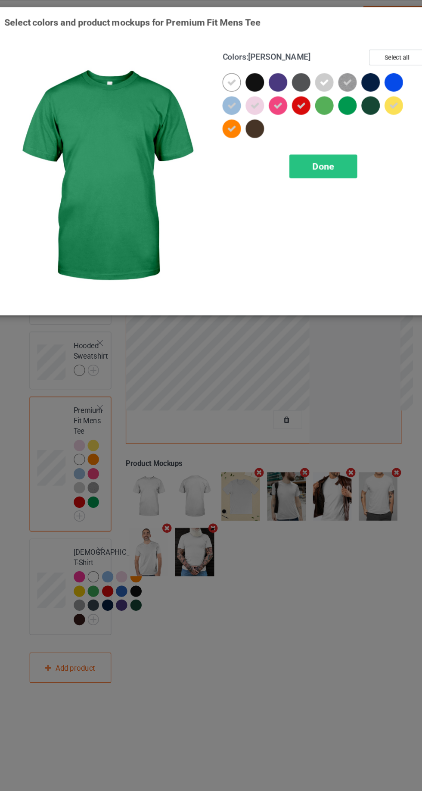
click at [300, 91] on div at bounding box center [303, 89] width 16 height 16
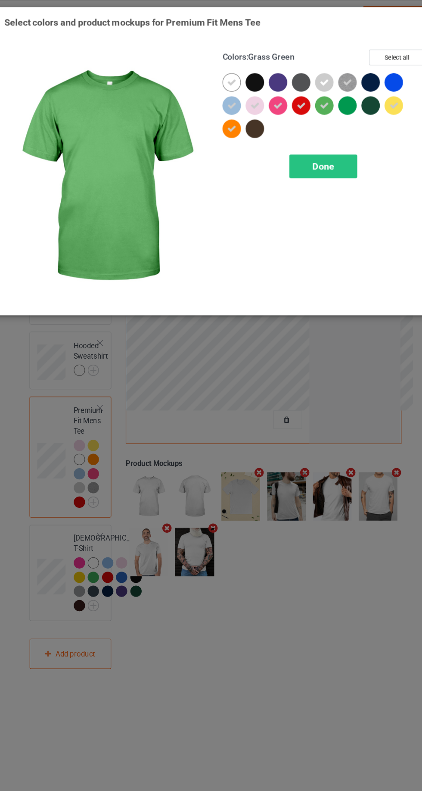
click at [311, 136] on div "Done" at bounding box center [301, 139] width 57 height 20
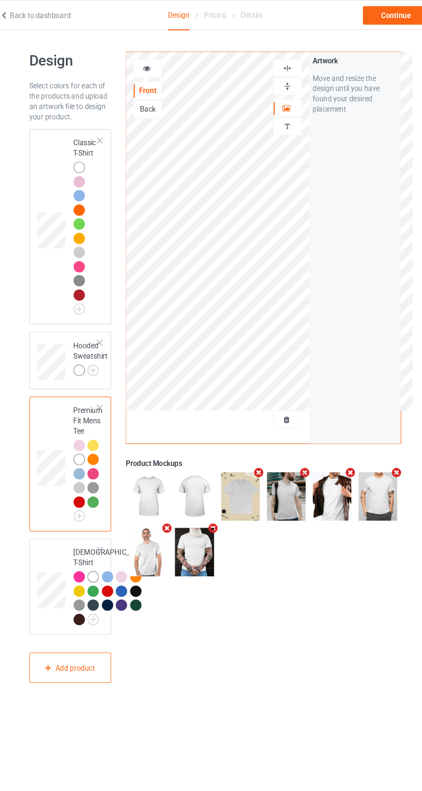
click at [0, 0] on img at bounding box center [0, 0] width 0 height 0
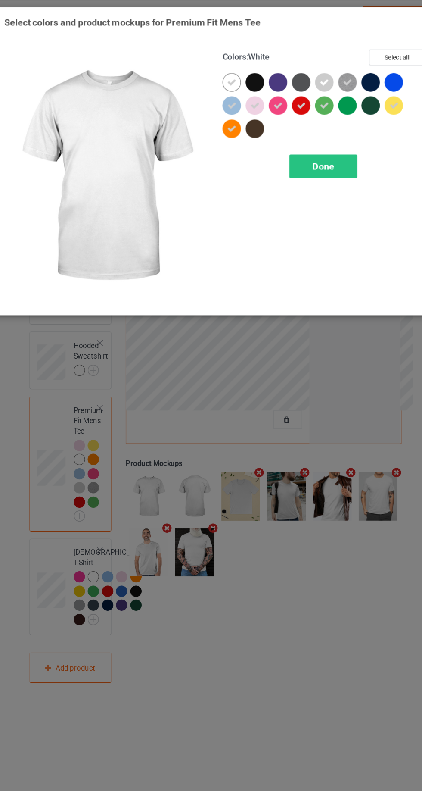
click at [321, 140] on div "Done" at bounding box center [301, 139] width 57 height 20
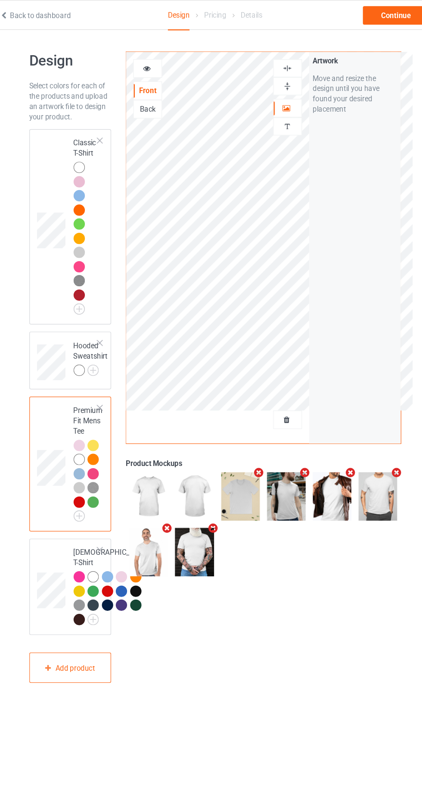
click at [103, 201] on div at bounding box center [99, 201] width 12 height 12
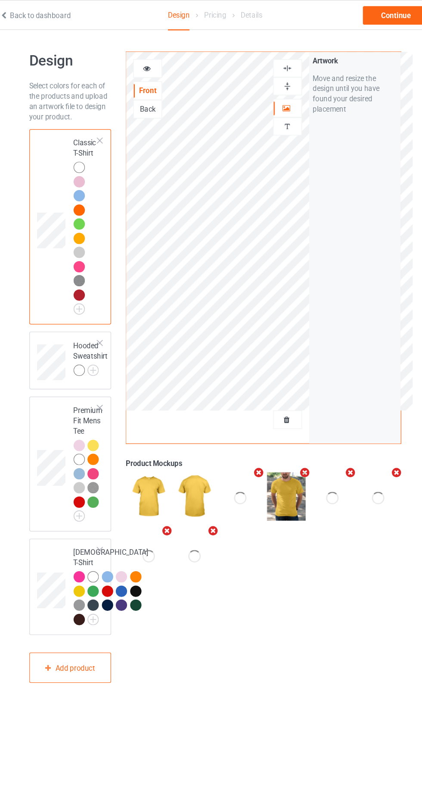
click at [154, 57] on icon at bounding box center [153, 56] width 7 height 6
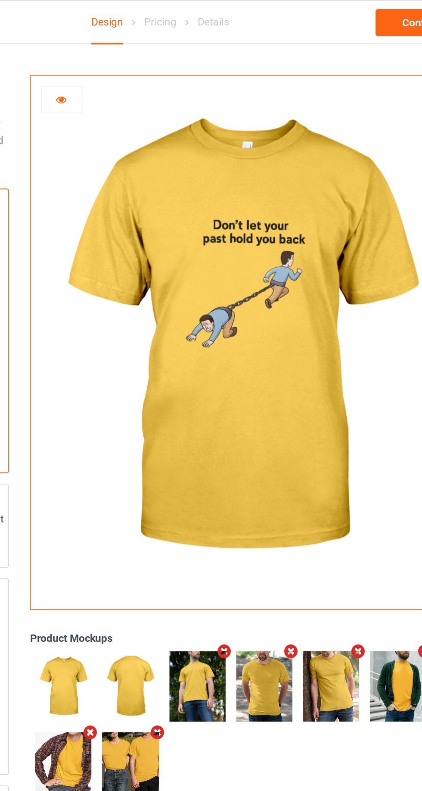
click at [155, 56] on icon at bounding box center [153, 56] width 7 height 6
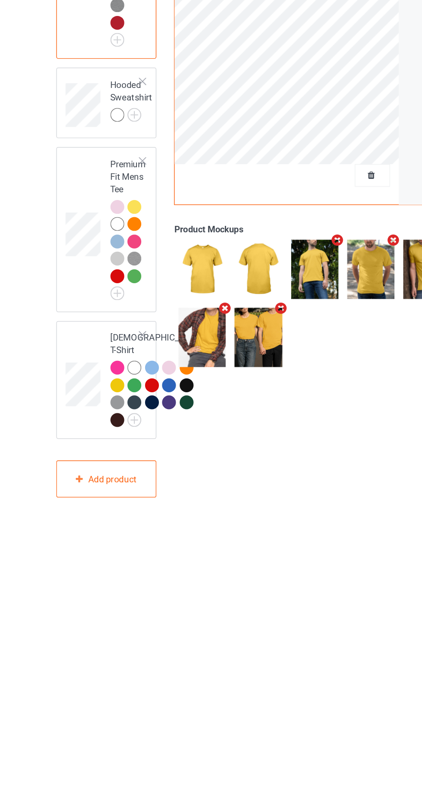
click at [0, 0] on img at bounding box center [0, 0] width 0 height 0
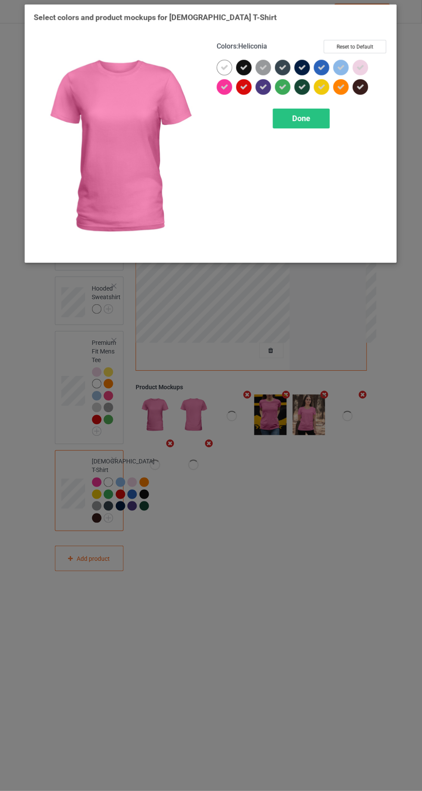
click at [246, 77] on div at bounding box center [246, 70] width 19 height 19
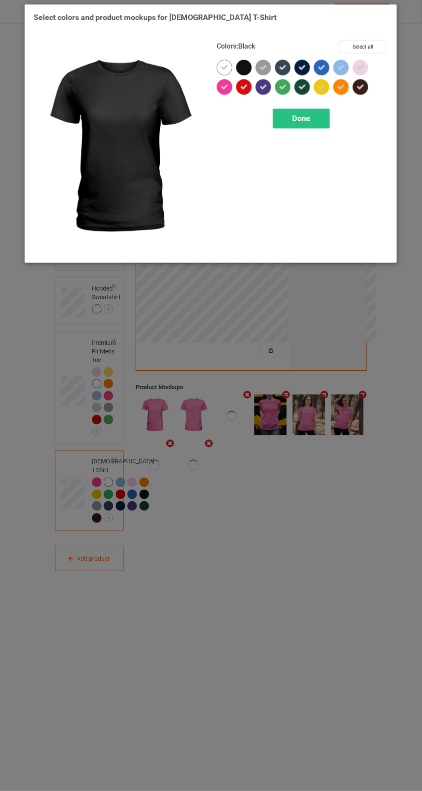
click at [283, 69] on icon at bounding box center [283, 69] width 8 height 8
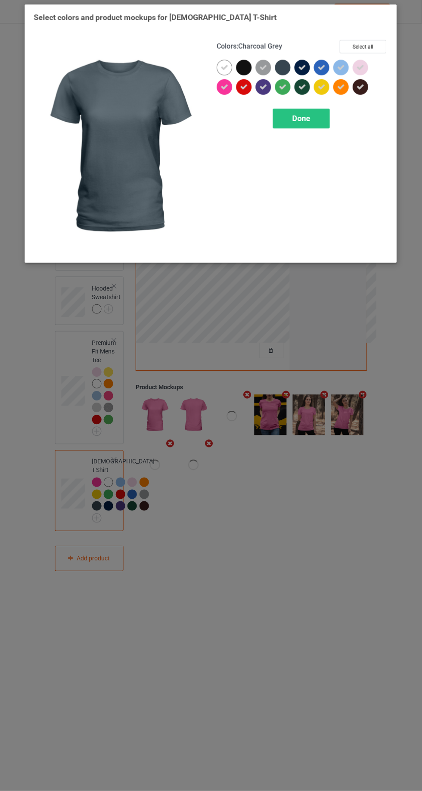
click at [304, 69] on icon at bounding box center [303, 69] width 8 height 8
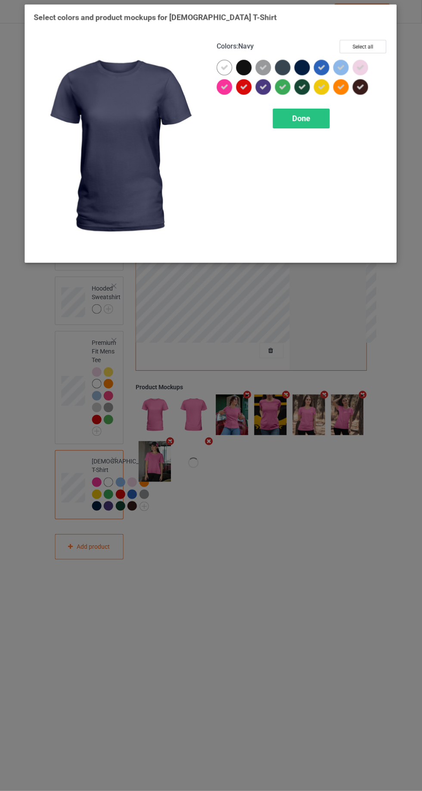
click at [361, 88] on icon at bounding box center [361, 88] width 8 height 8
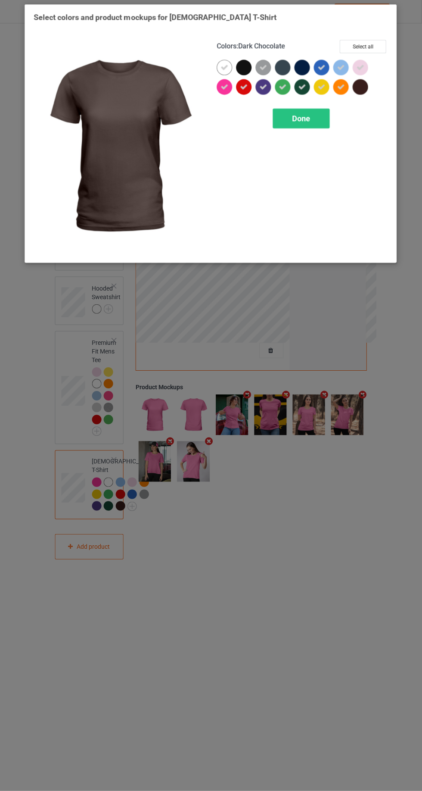
click at [302, 88] on icon at bounding box center [303, 88] width 8 height 8
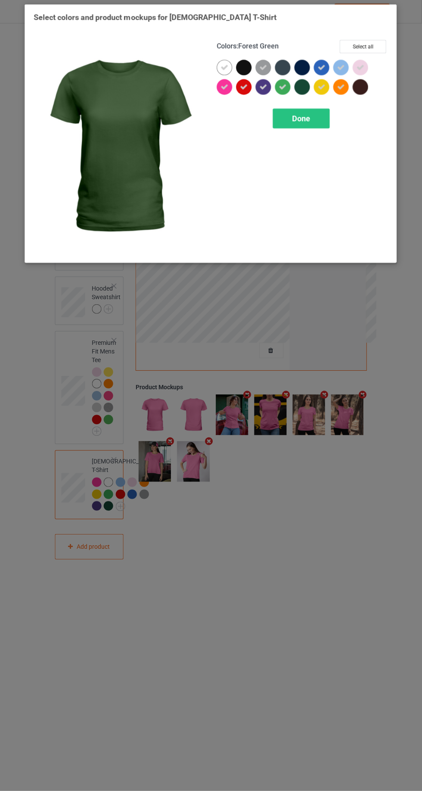
click at [264, 88] on icon at bounding box center [264, 88] width 8 height 8
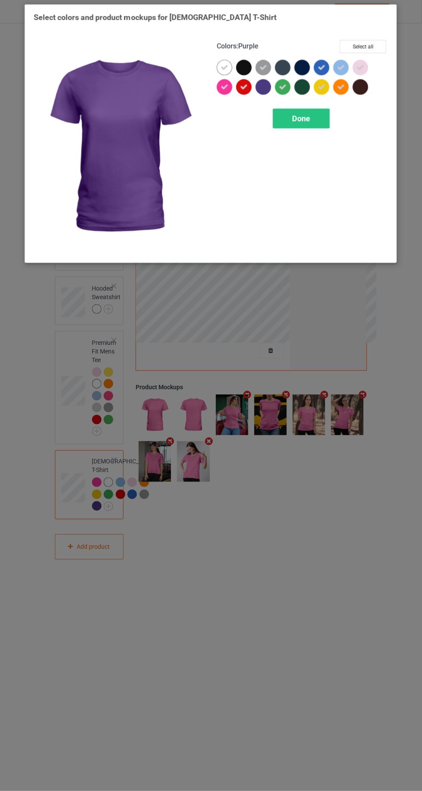
click at [320, 71] on icon at bounding box center [322, 69] width 8 height 8
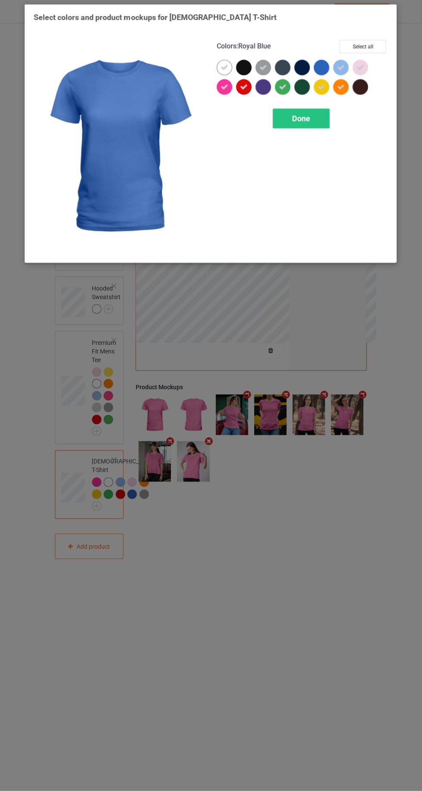
click at [321, 68] on div at bounding box center [322, 69] width 16 height 16
click at [309, 118] on span "Done" at bounding box center [302, 119] width 18 height 9
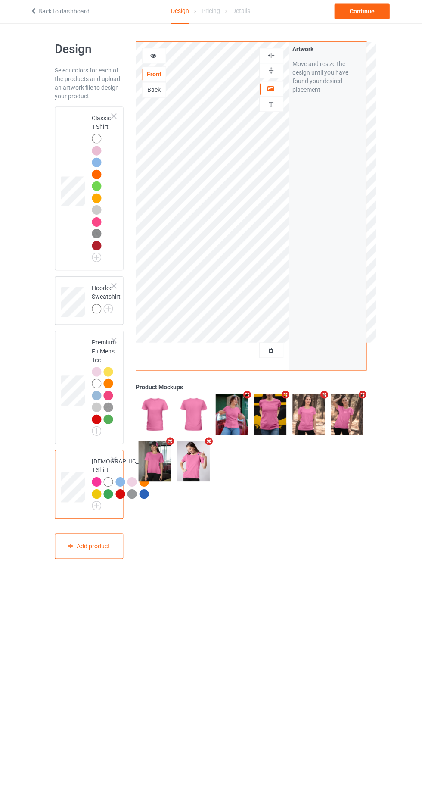
click at [128, 500] on div at bounding box center [132, 494] width 9 height 9
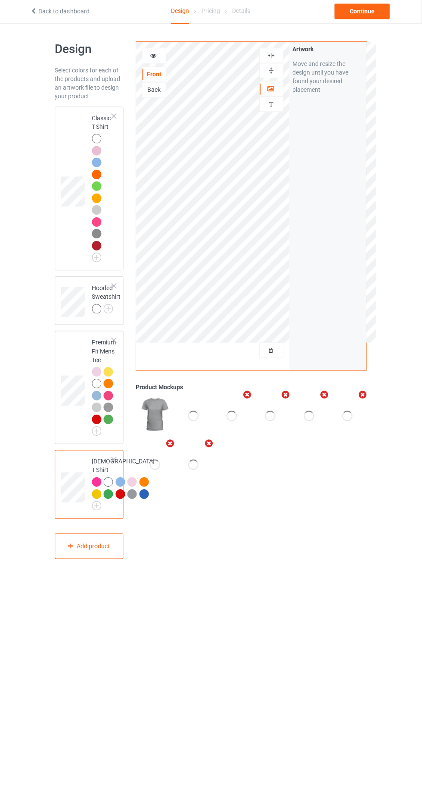
click at [140, 502] on div at bounding box center [146, 496] width 12 height 12
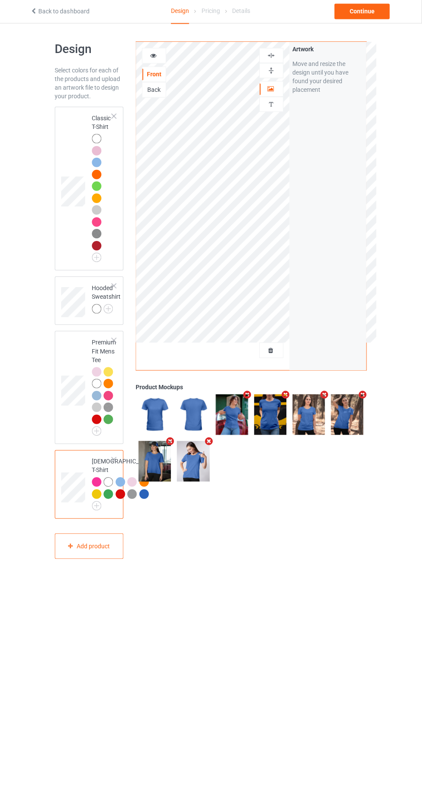
click at [128, 502] on div at bounding box center [134, 496] width 12 height 12
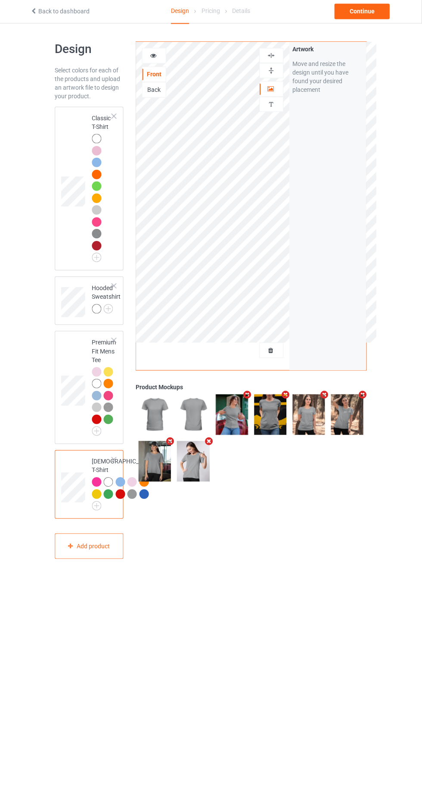
click at [140, 500] on div at bounding box center [144, 494] width 9 height 9
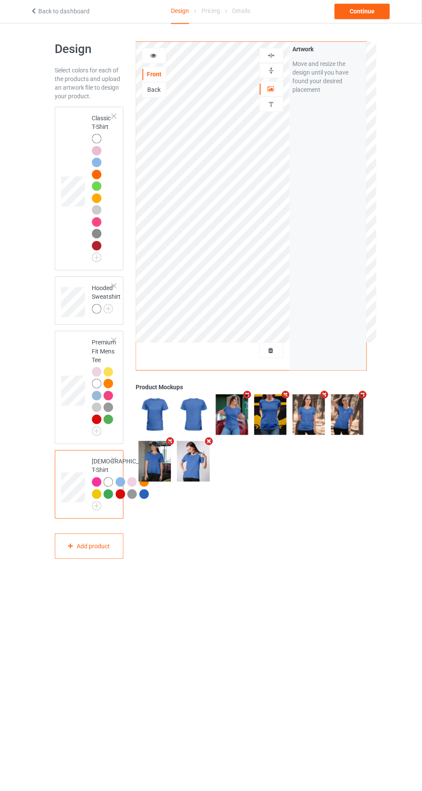
click at [152, 66] on div "Front Back" at bounding box center [155, 75] width 24 height 50
click at [149, 60] on div at bounding box center [154, 57] width 23 height 9
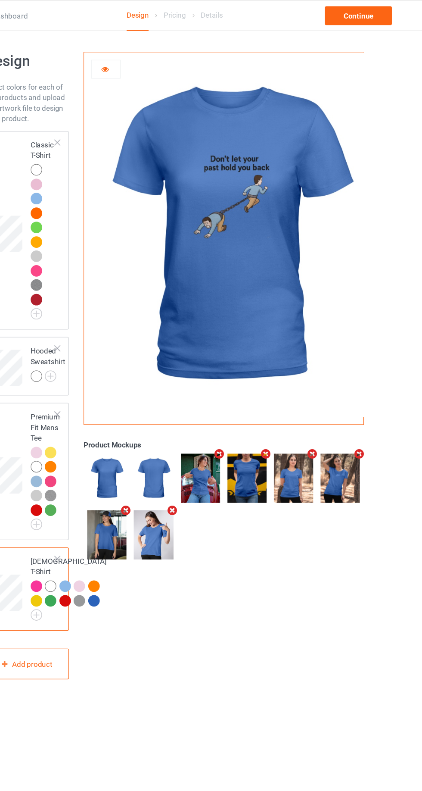
scroll to position [24, 0]
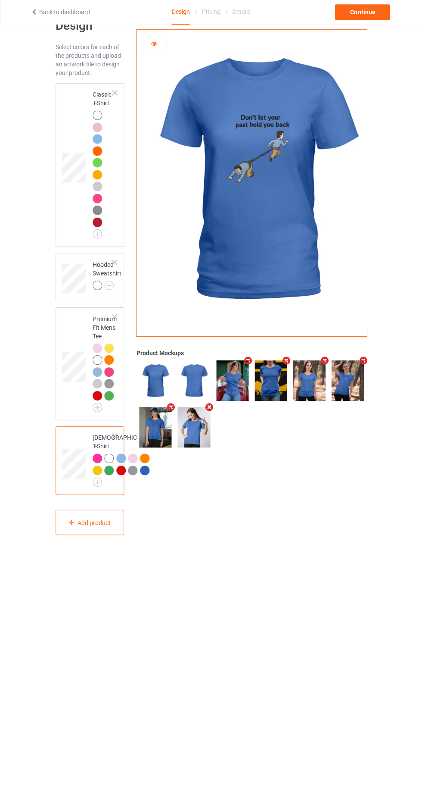
click at [140, 475] on div at bounding box center [144, 470] width 9 height 9
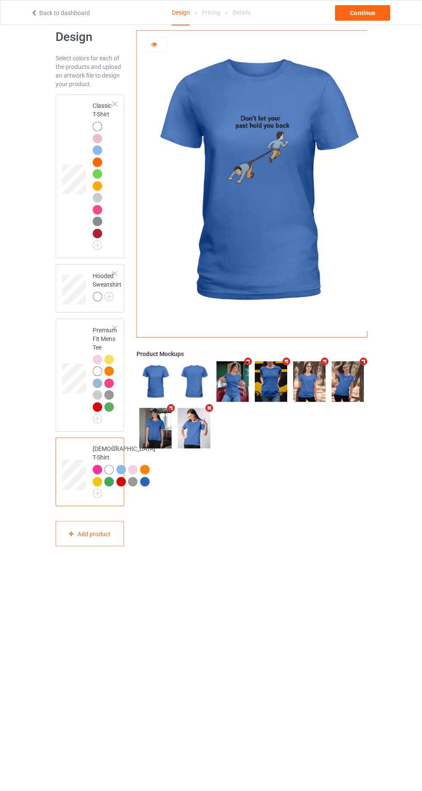
scroll to position [0, 0]
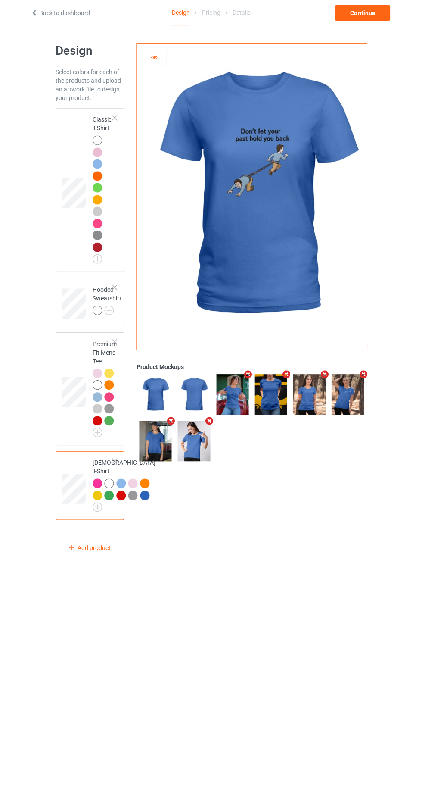
click at [65, 222] on td at bounding box center [75, 190] width 26 height 156
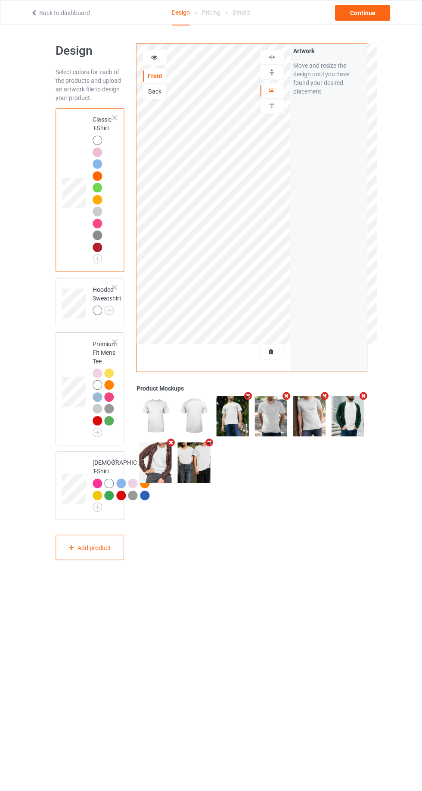
click at [159, 411] on img at bounding box center [155, 415] width 32 height 41
click at [247, 395] on icon "Remove mockup" at bounding box center [248, 395] width 11 height 9
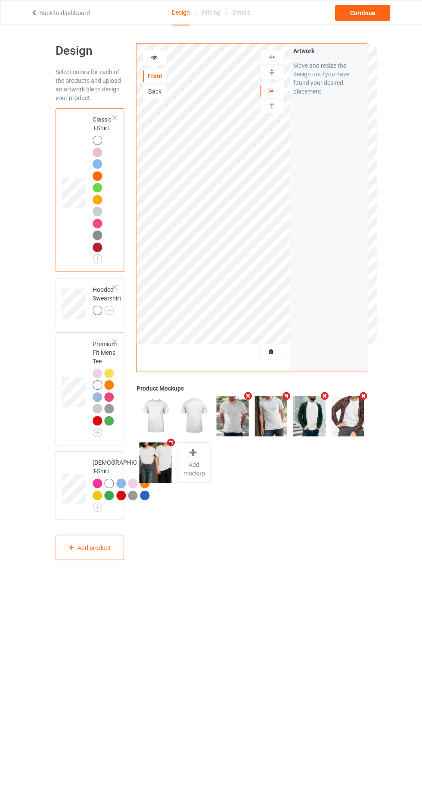
click at [200, 464] on span "Add mockup" at bounding box center [193, 468] width 31 height 17
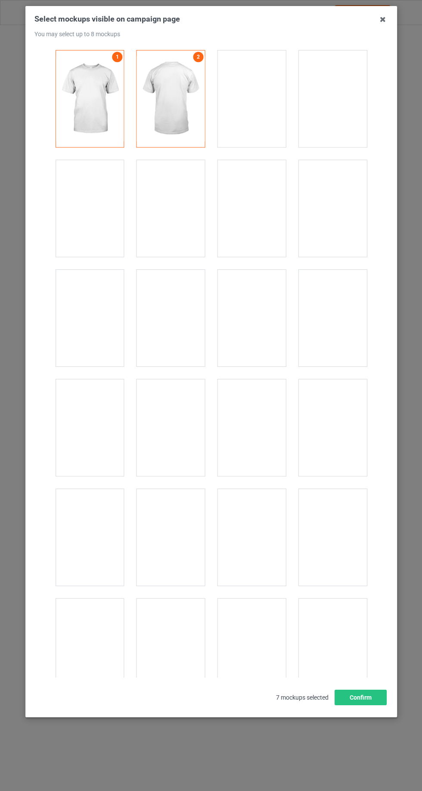
click at [108, 130] on div at bounding box center [90, 98] width 68 height 97
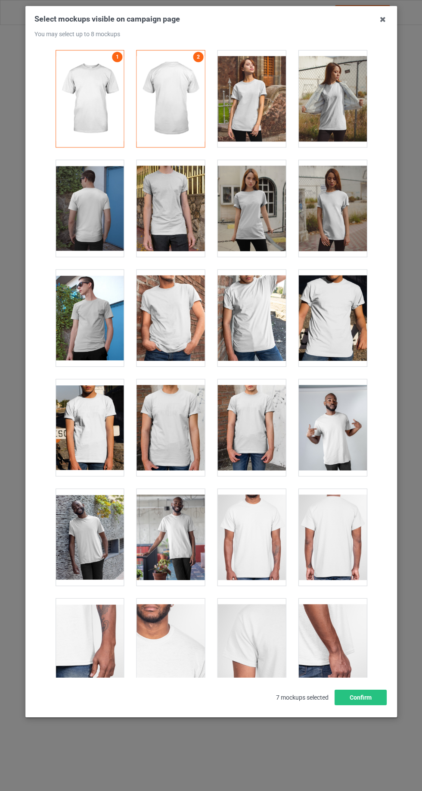
click at [109, 116] on div at bounding box center [90, 98] width 68 height 97
click at [169, 109] on div at bounding box center [171, 98] width 68 height 97
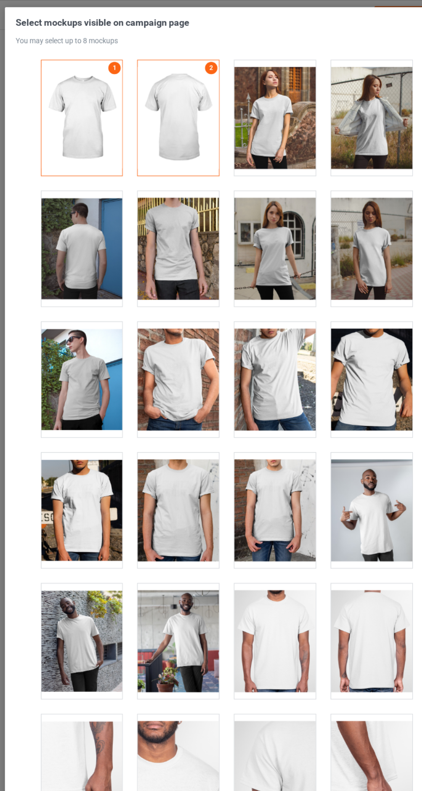
click at [117, 100] on div at bounding box center [90, 98] width 68 height 97
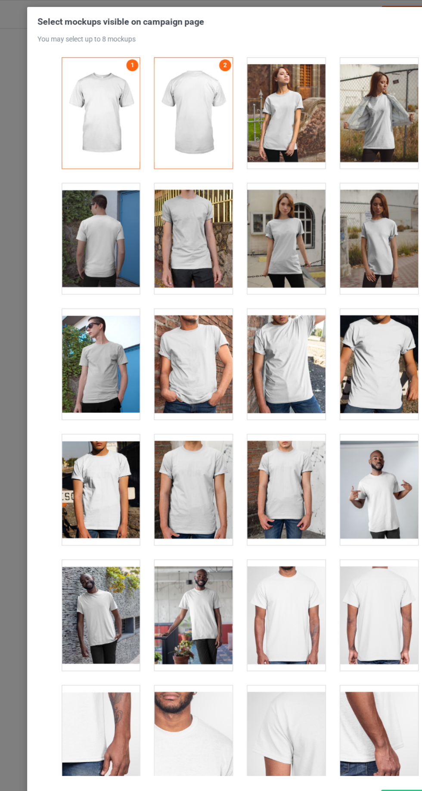
click at [247, 115] on div at bounding box center [252, 98] width 68 height 97
click at [186, 119] on div at bounding box center [171, 98] width 68 height 97
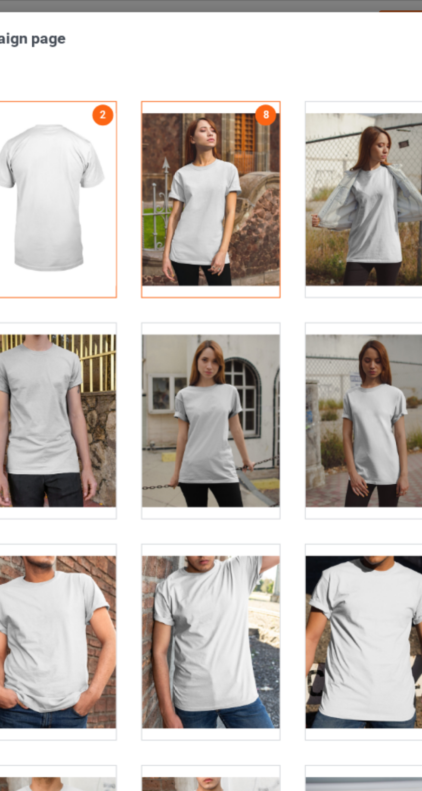
click at [269, 103] on div at bounding box center [252, 98] width 68 height 97
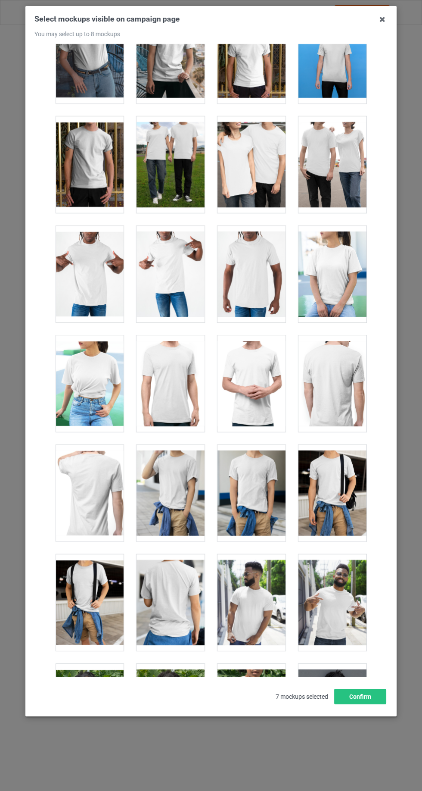
scroll to position [4513, 0]
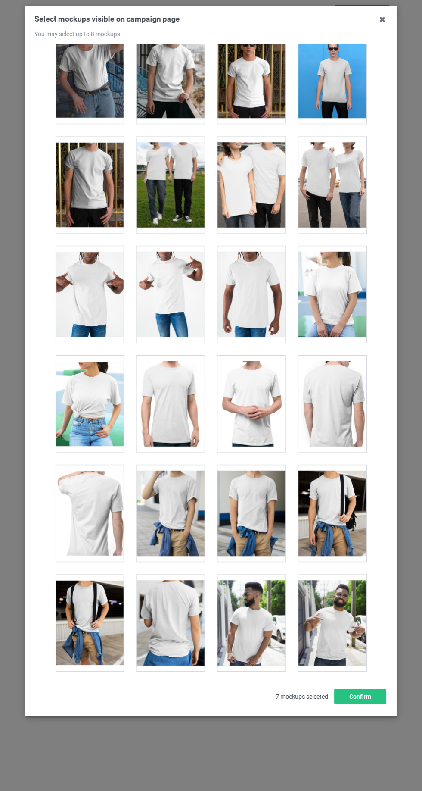
click at [187, 495] on div at bounding box center [171, 513] width 68 height 97
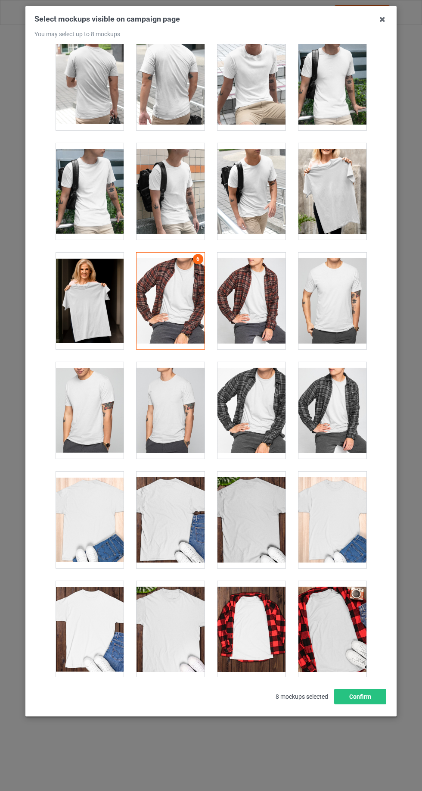
scroll to position [2207, 0]
click at [157, 304] on div at bounding box center [171, 300] width 68 height 97
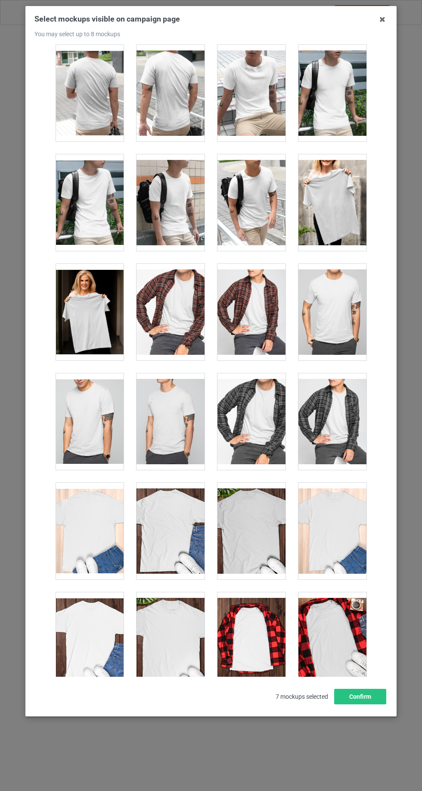
scroll to position [2268, 0]
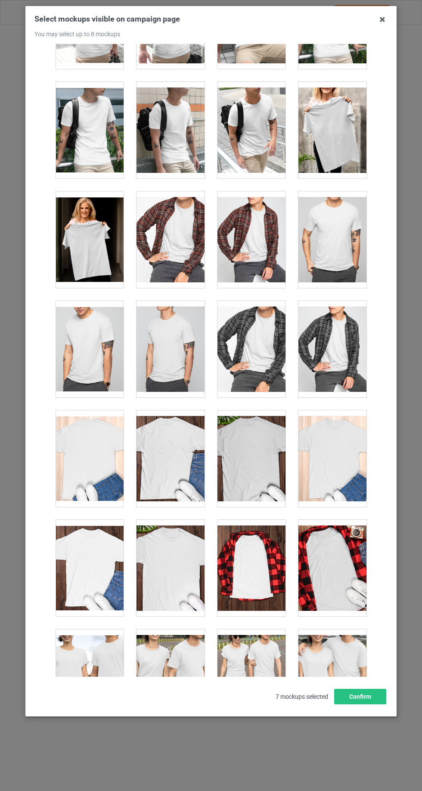
click at [333, 568] on div at bounding box center [333, 568] width 68 height 97
click at [370, 704] on button "Confirm" at bounding box center [361, 697] width 52 height 16
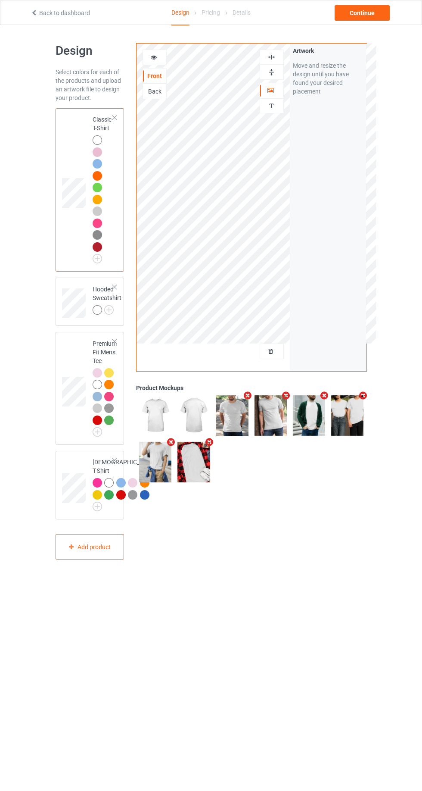
click at [163, 63] on div at bounding box center [155, 58] width 24 height 16
click at [154, 56] on icon at bounding box center [153, 56] width 7 height 6
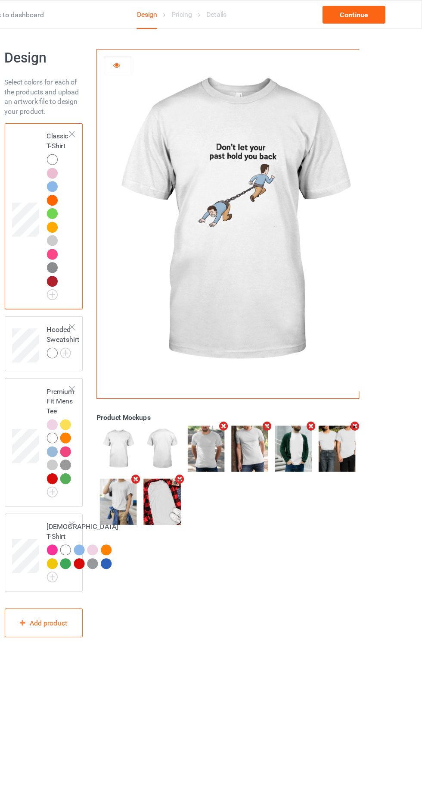
scroll to position [0, 0]
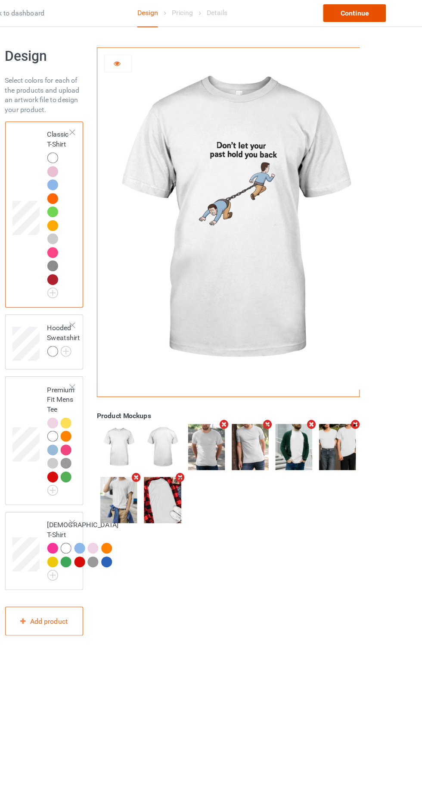
click at [379, 14] on div "Continue" at bounding box center [362, 13] width 55 height 16
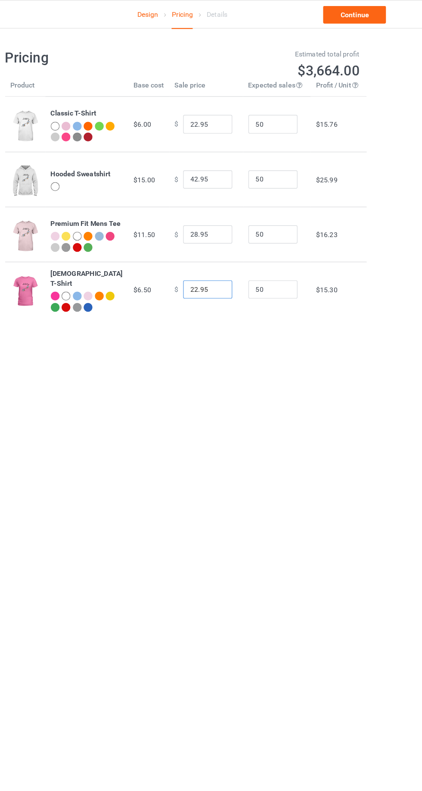
click at [219, 254] on input "22.95" at bounding box center [233, 254] width 43 height 16
click at [218, 254] on input "22.95" at bounding box center [233, 254] width 43 height 16
type input "20.95"
click at [217, 208] on input "28.95" at bounding box center [233, 206] width 43 height 16
type input "26.95"
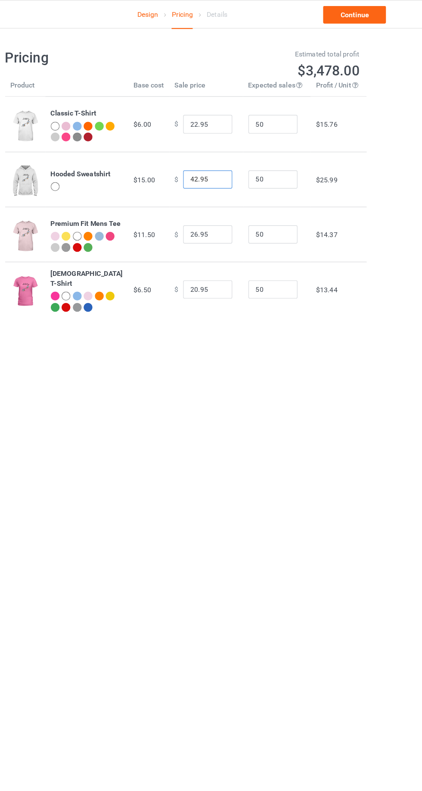
click at [214, 159] on input "42.95" at bounding box center [233, 158] width 43 height 16
type input "40.95"
click at [370, 14] on link "Continue" at bounding box center [362, 13] width 55 height 16
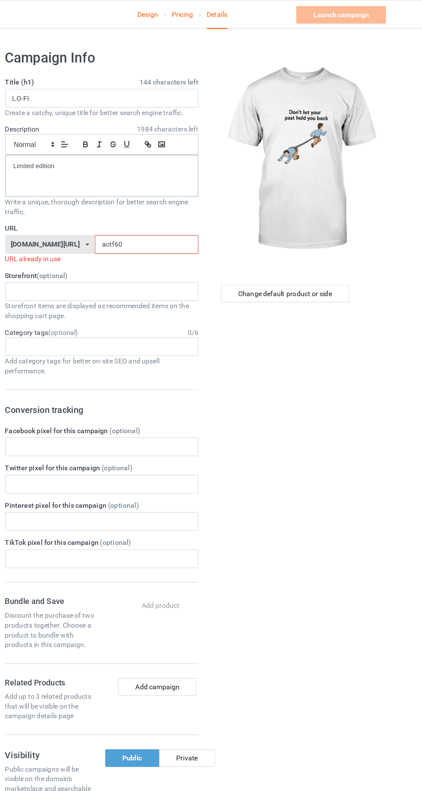
click at [194, 213] on input "actf60" at bounding box center [180, 214] width 91 height 16
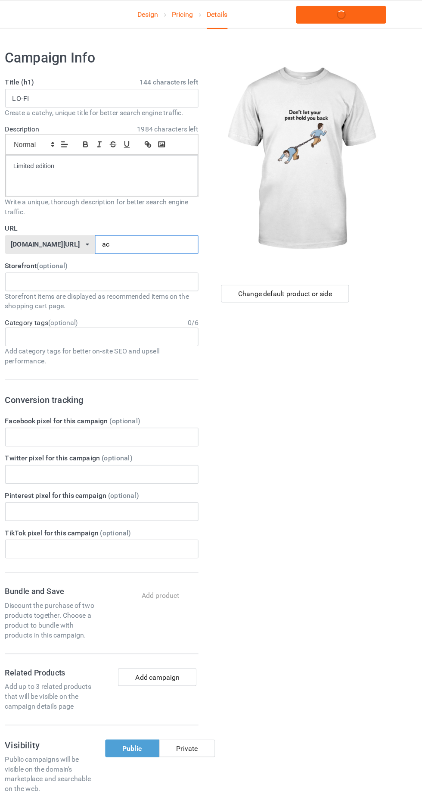
type input "a"
type input "Afokv30"
click at [142, 88] on input "LO-FI" at bounding box center [141, 86] width 170 height 16
type input "L"
type input "DON'T LET YOUR"
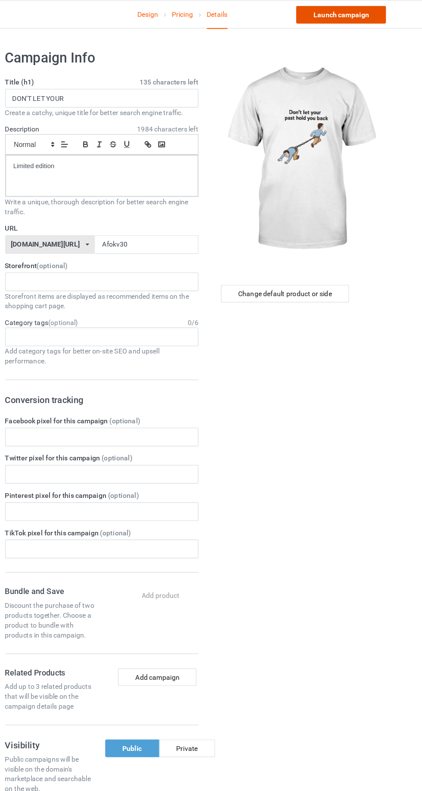
click at [375, 17] on link "Launch campaign" at bounding box center [350, 13] width 79 height 16
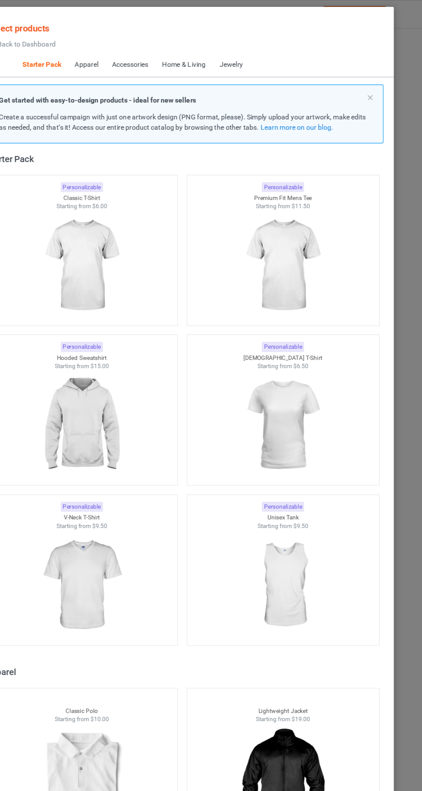
click at [60, 38] on span "Back to Dashboard" at bounding box center [74, 38] width 51 height 7
